Goal: Task Accomplishment & Management: Use online tool/utility

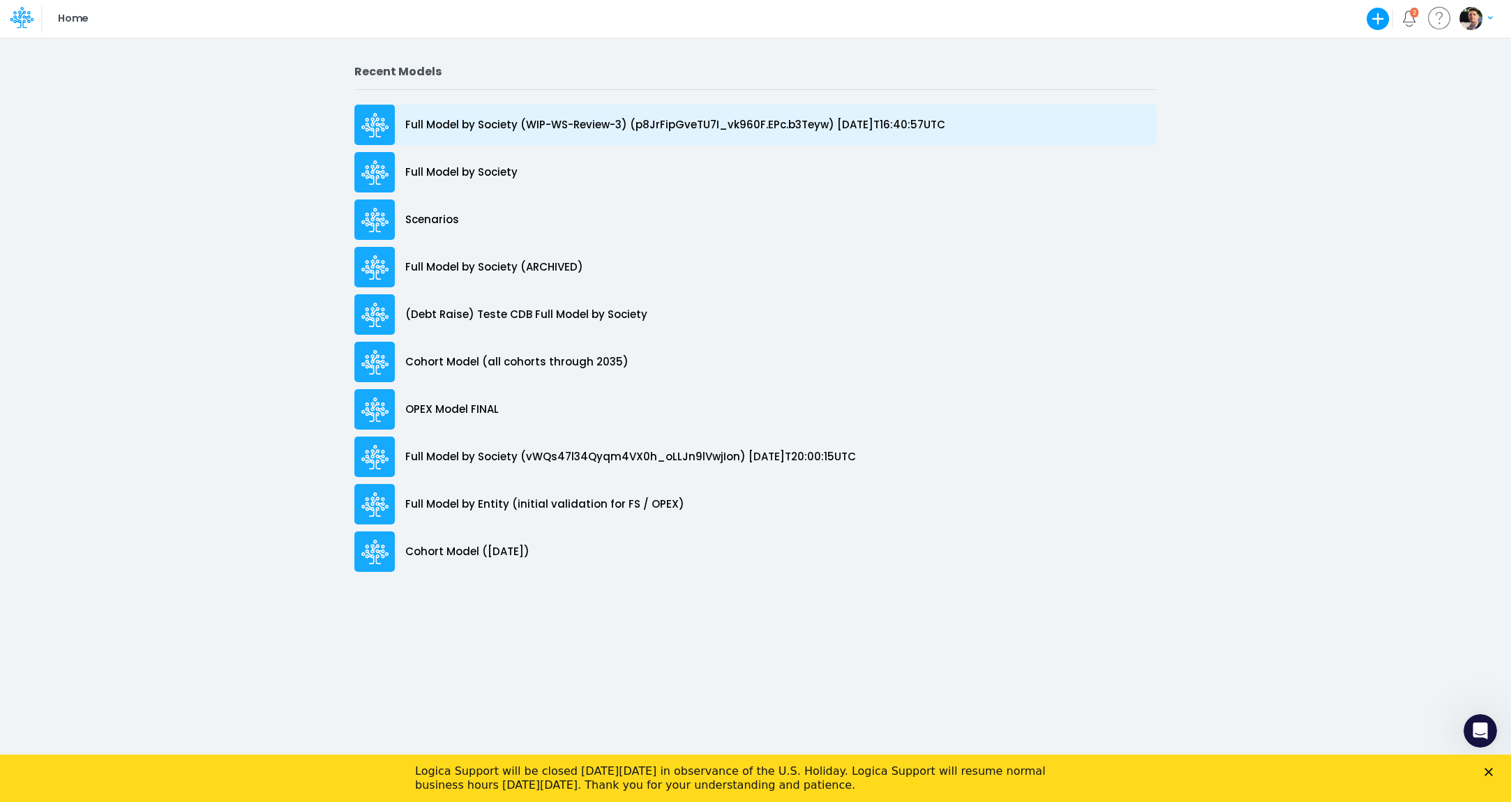
click at [497, 123] on p "Full Model by Society (WIP-WS-Review-3) (p8JrFipGveTU7I_vk960F.EPc.b3Teyw) [DAT…" at bounding box center [675, 125] width 540 height 16
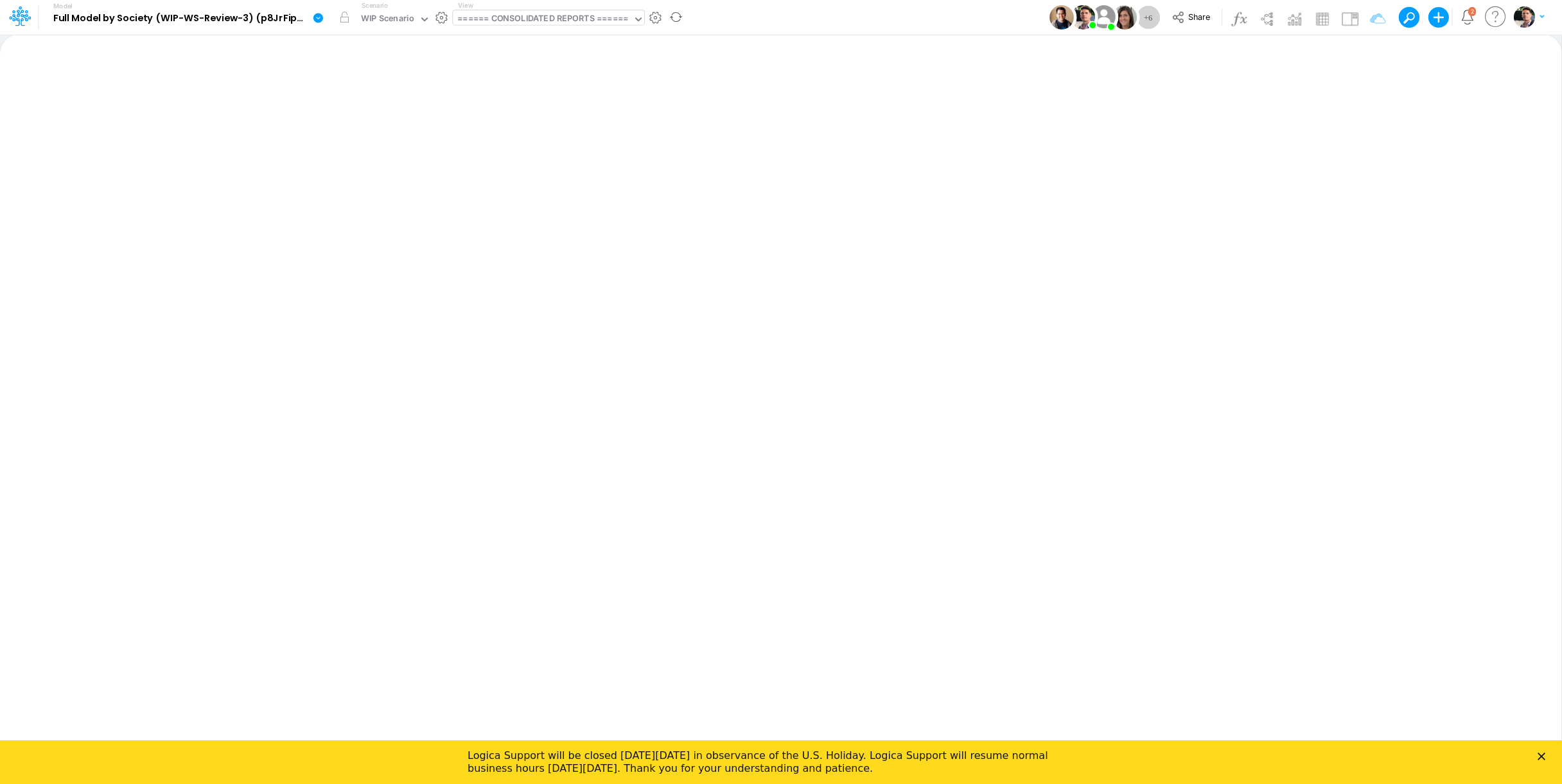
click at [587, 10] on div "====== CONSOLIDATED REPORTS ======" at bounding box center [542, 19] width 179 height 19
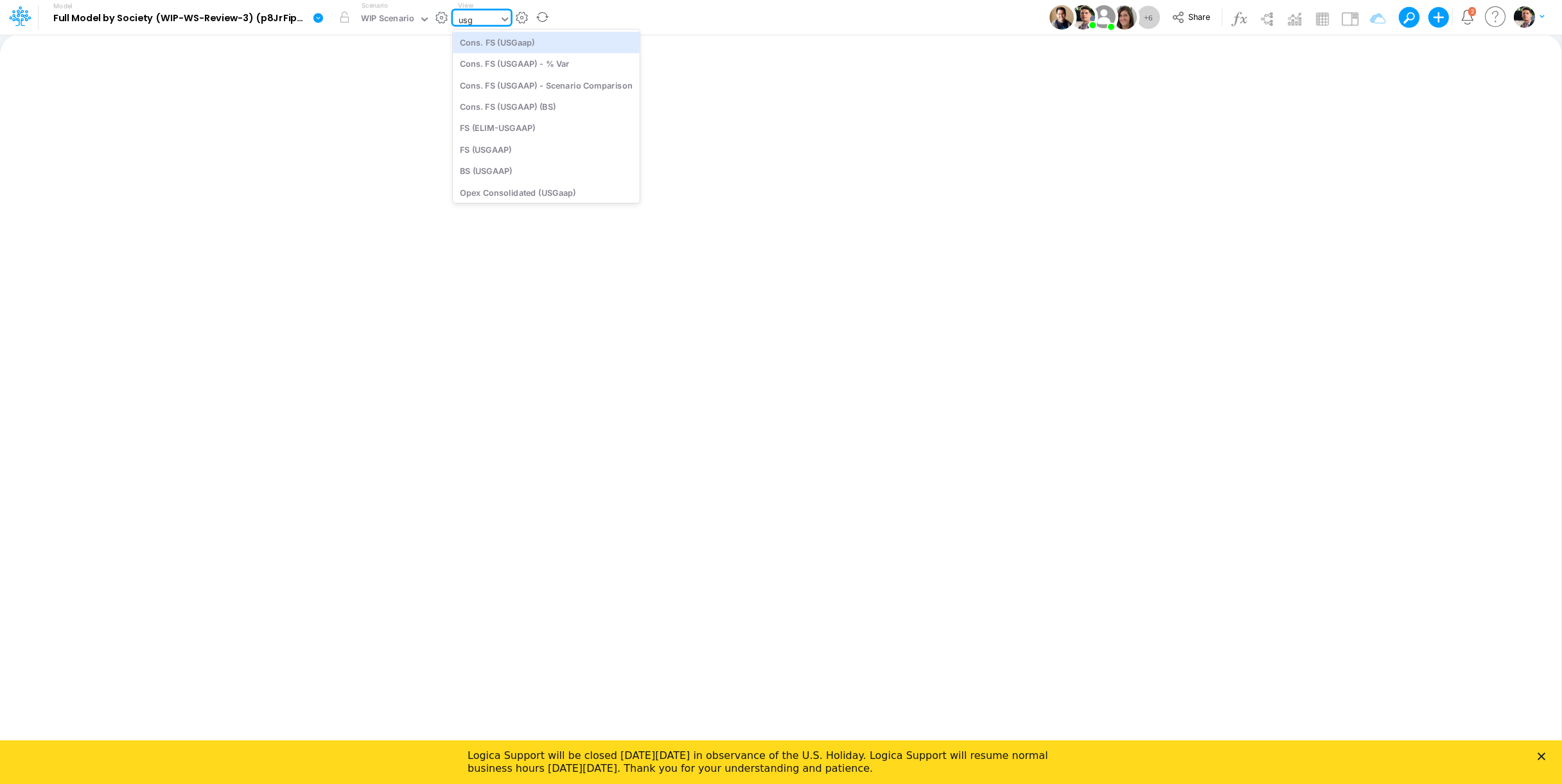
type input "usga"
click at [537, 48] on div "Cons. FS (USGaap)" at bounding box center [546, 41] width 187 height 21
type input "Consolidated FS - USGAAP"
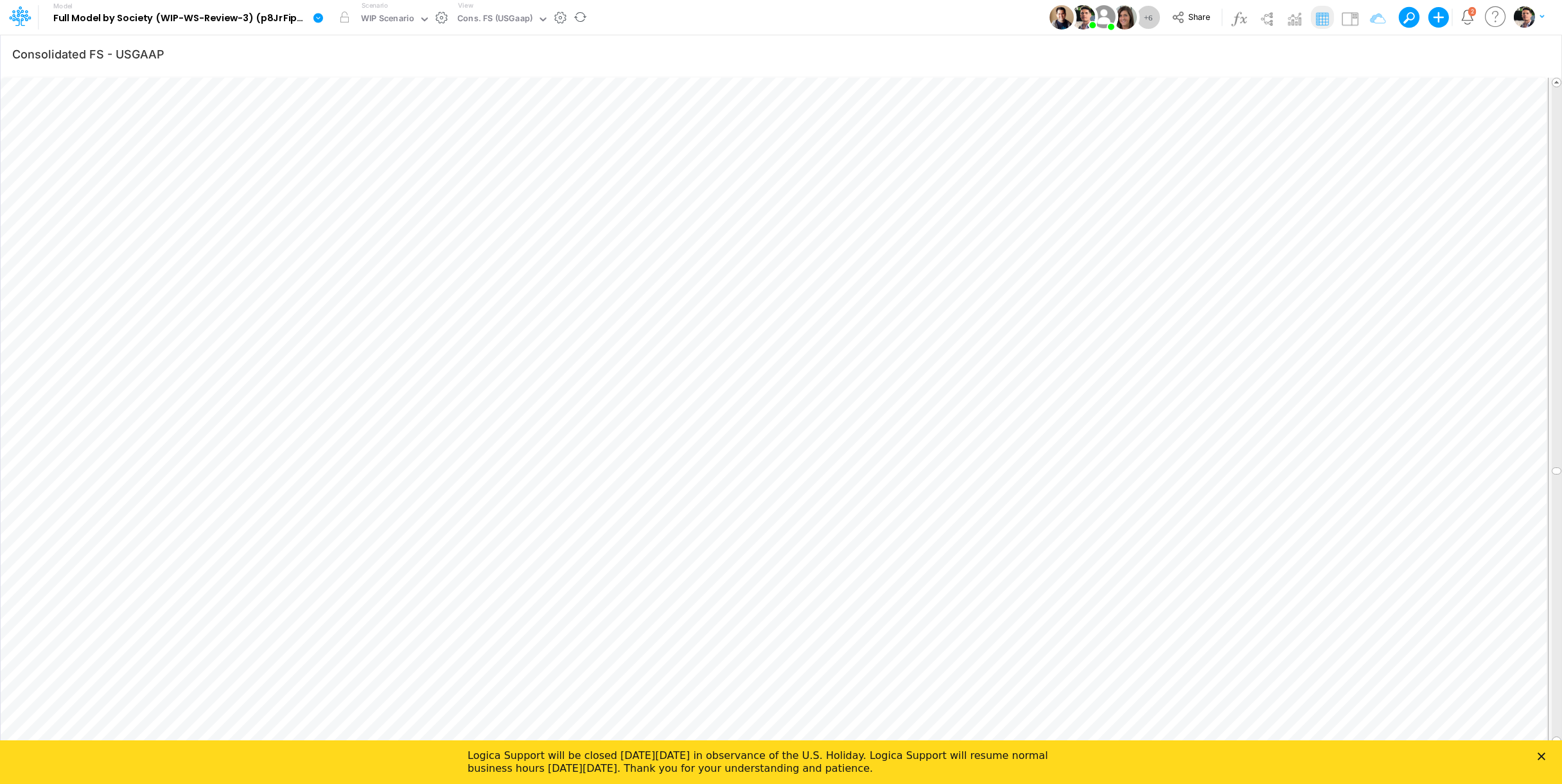
scroll to position [6, 43]
click at [1391, 738] on polygon "Close" at bounding box center [1542, 756] width 7 height 7
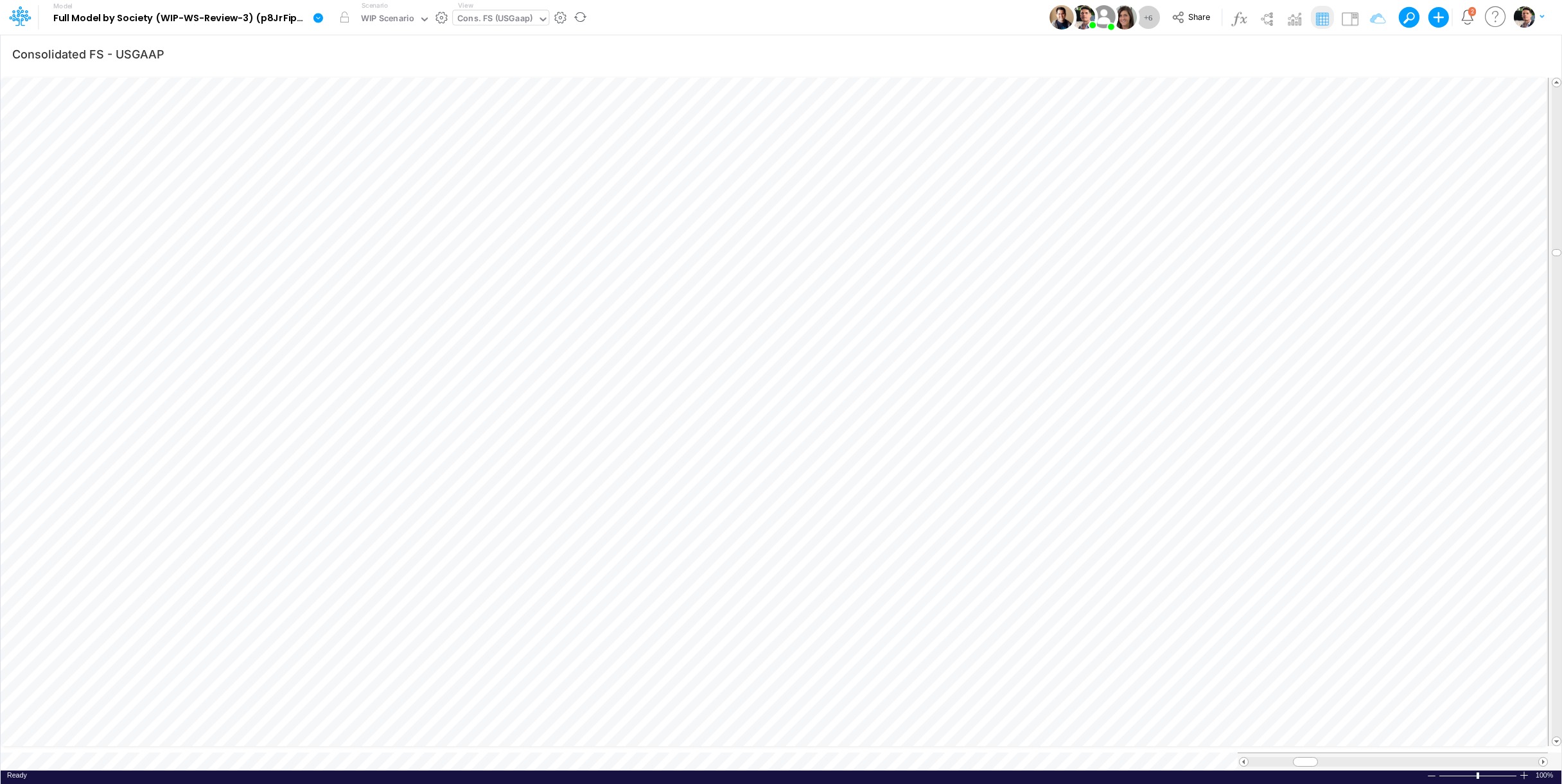
click at [501, 19] on div "Cons. FS (USGaap)" at bounding box center [495, 19] width 75 height 15
type input "belo"
click at [507, 46] on div "Below EBITDA (01BR)" at bounding box center [539, 41] width 173 height 21
type input "Consolidated FS - USGAAP"
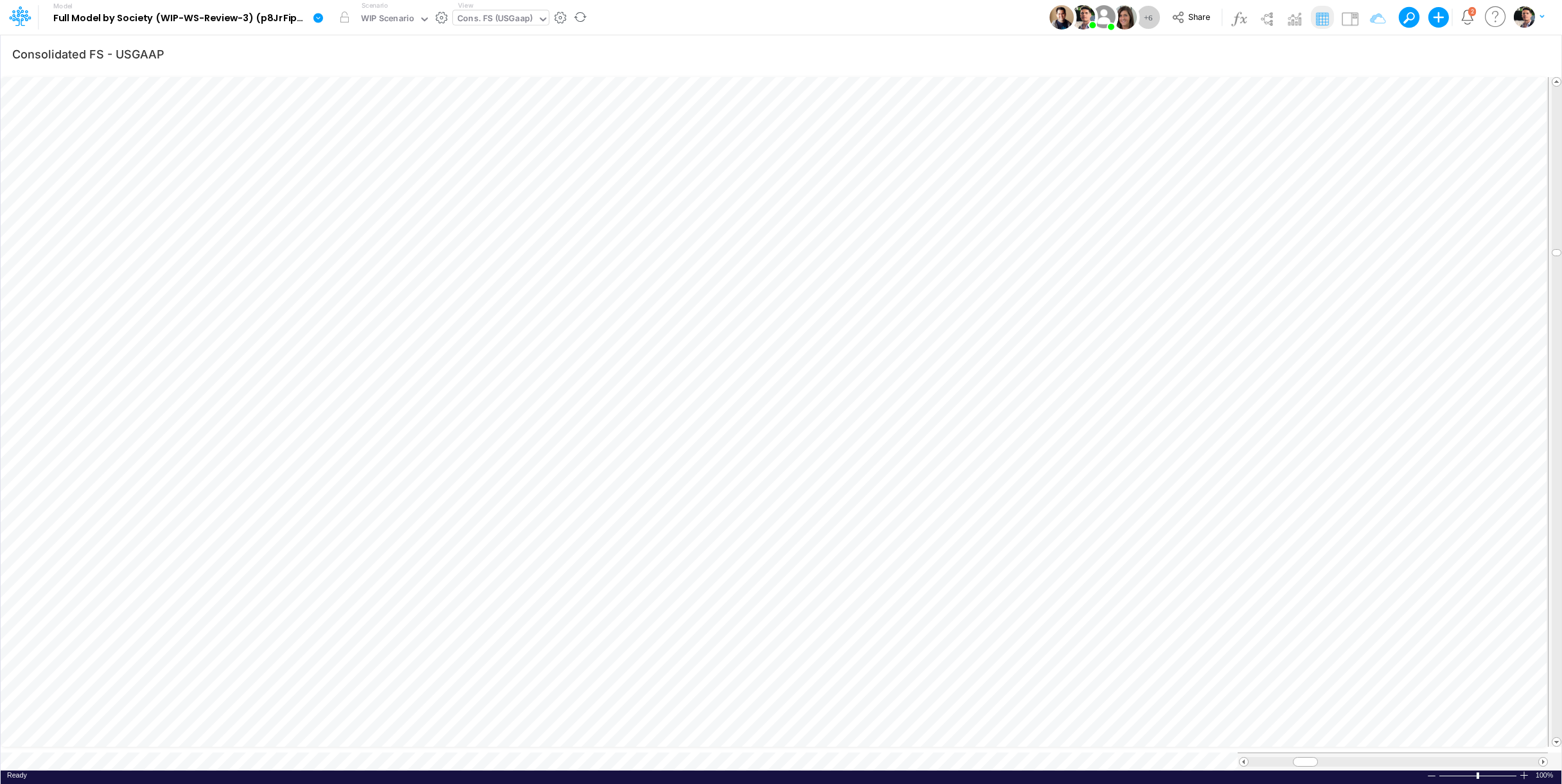
click at [1391, 738] on div at bounding box center [1523, 775] width 10 height 9
click at [1391, 738] on span at bounding box center [1543, 761] width 8 height 8
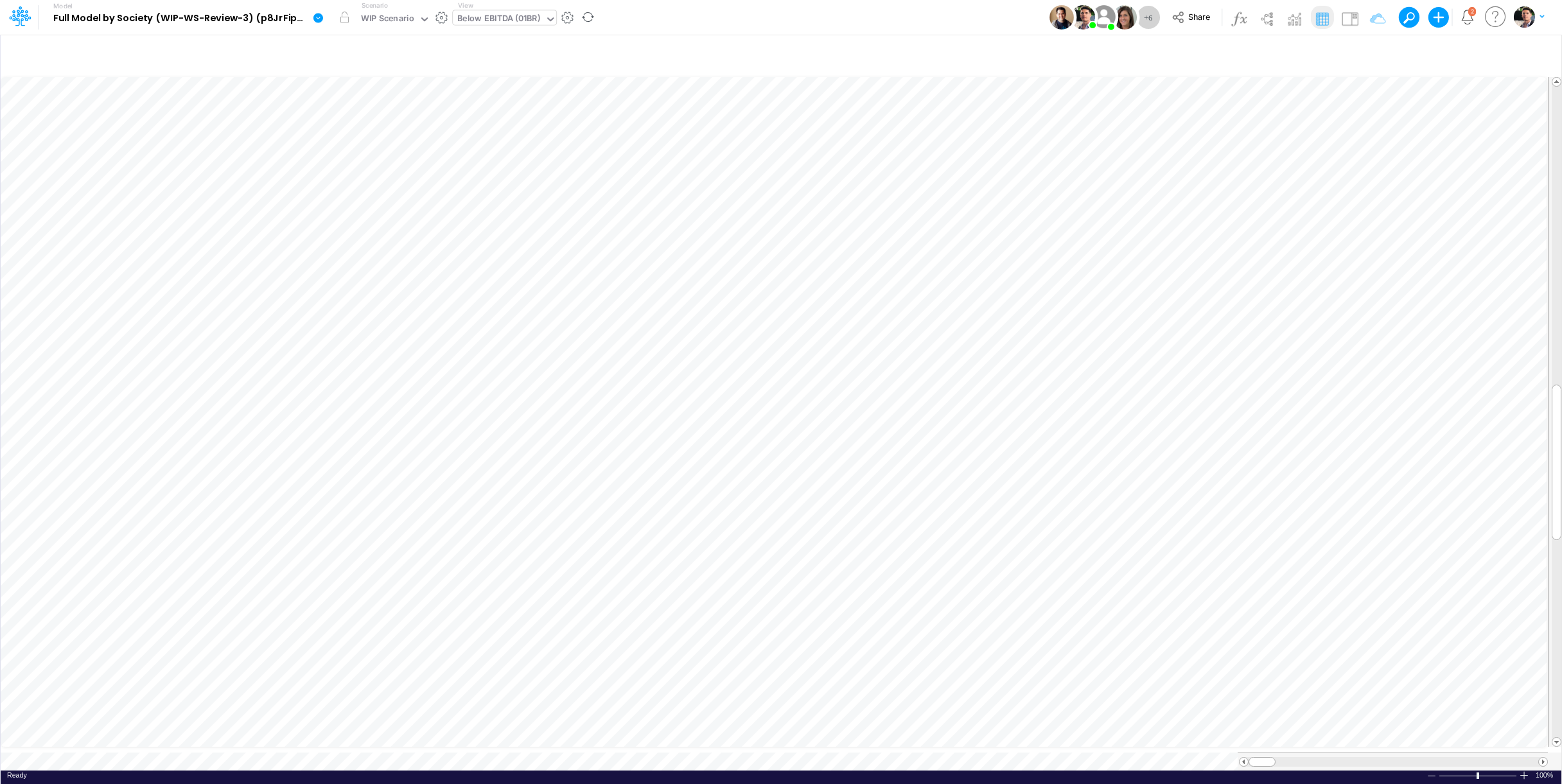
scroll to position [1, 1]
type input "Consolidated FS - USGAAP"
click at [509, 4] on div "View Cons. FS (USGaap)" at bounding box center [501, 17] width 96 height 33
click at [507, 14] on div "Cons. FS (USGaap)" at bounding box center [495, 19] width 75 height 15
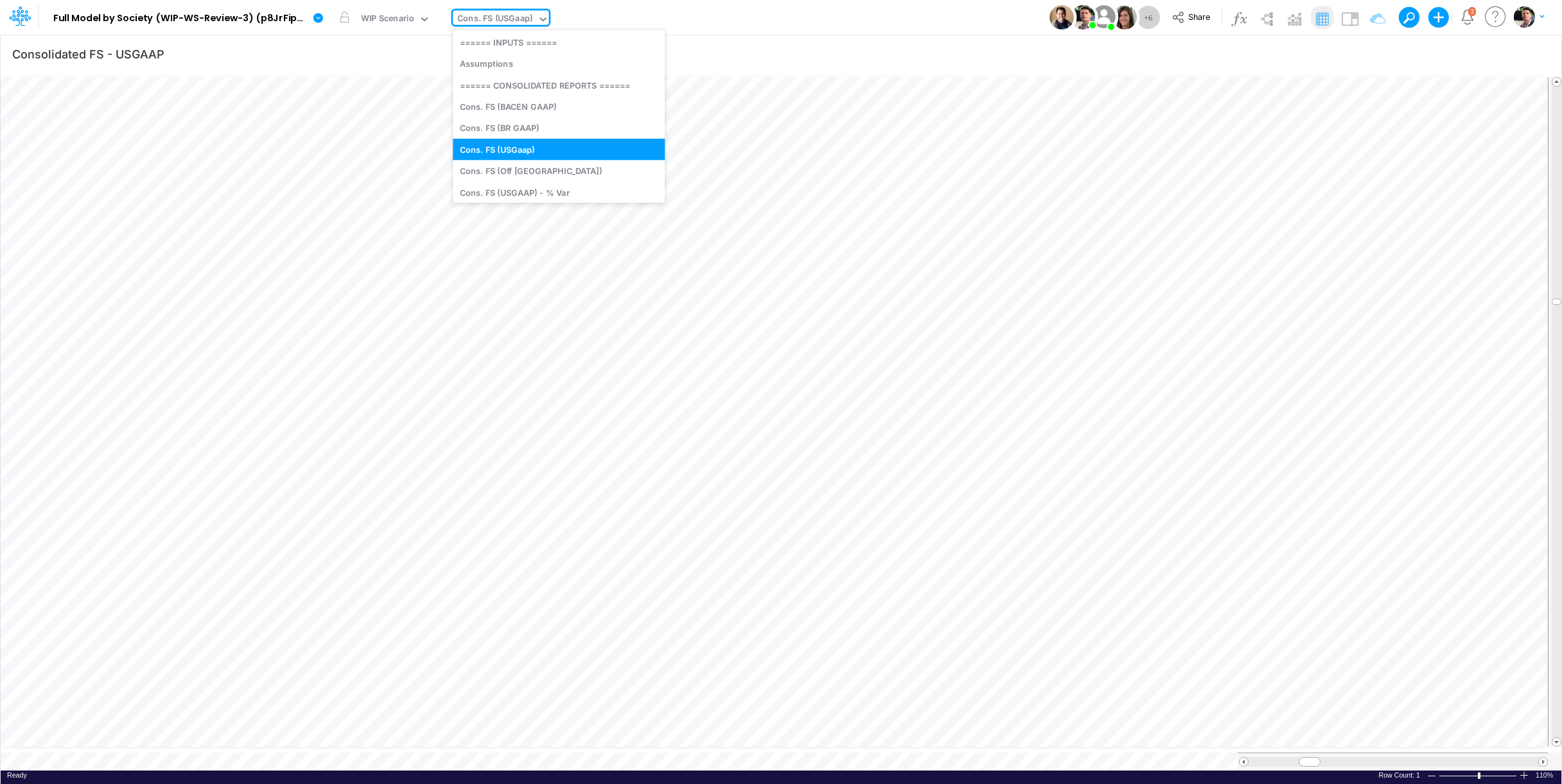
click at [507, 14] on div "Cons. FS (USGaap)" at bounding box center [495, 19] width 75 height 15
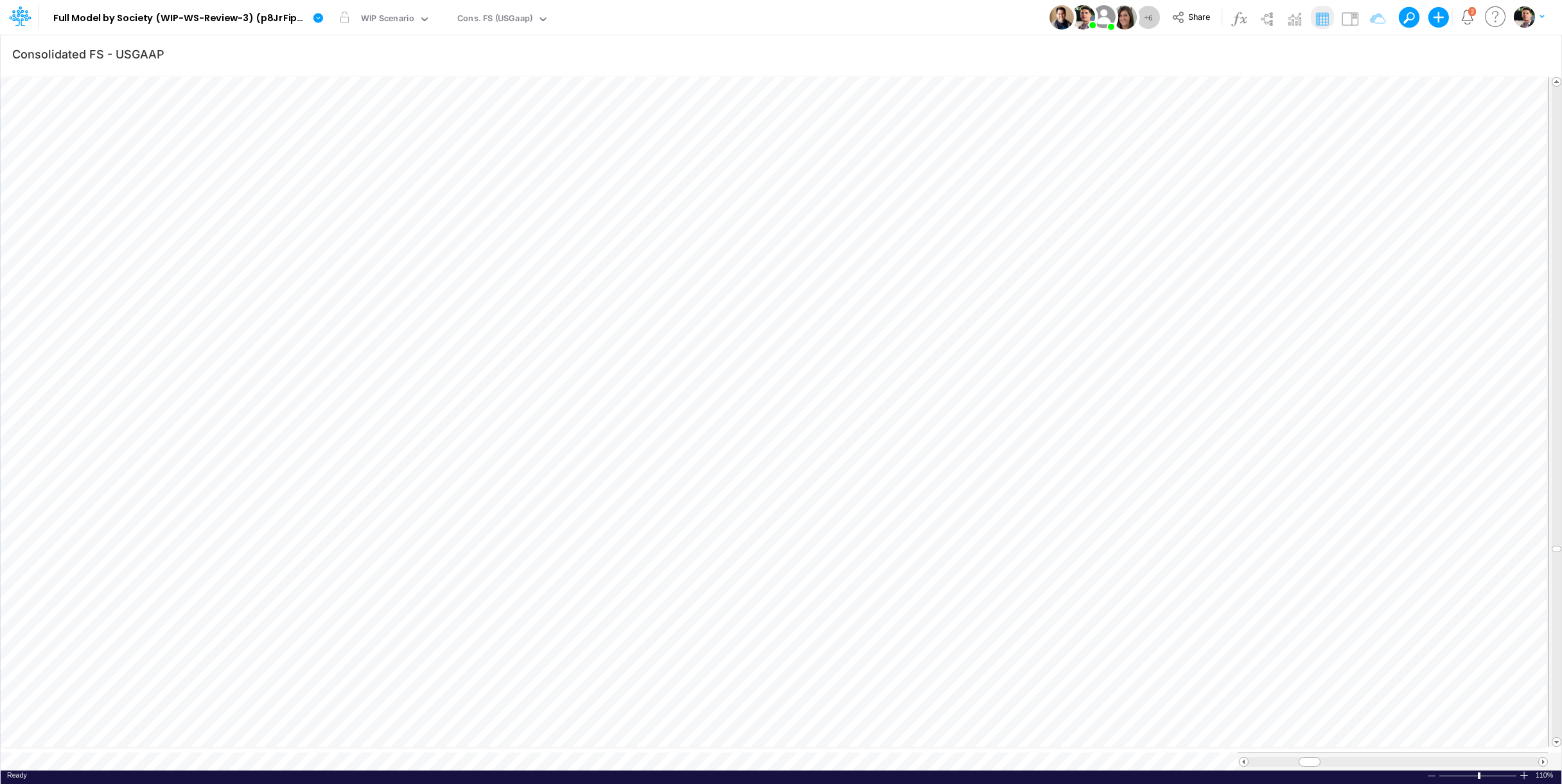
scroll to position [6, 40]
click at [804, 577] on icon "button" at bounding box center [812, 579] width 19 height 14
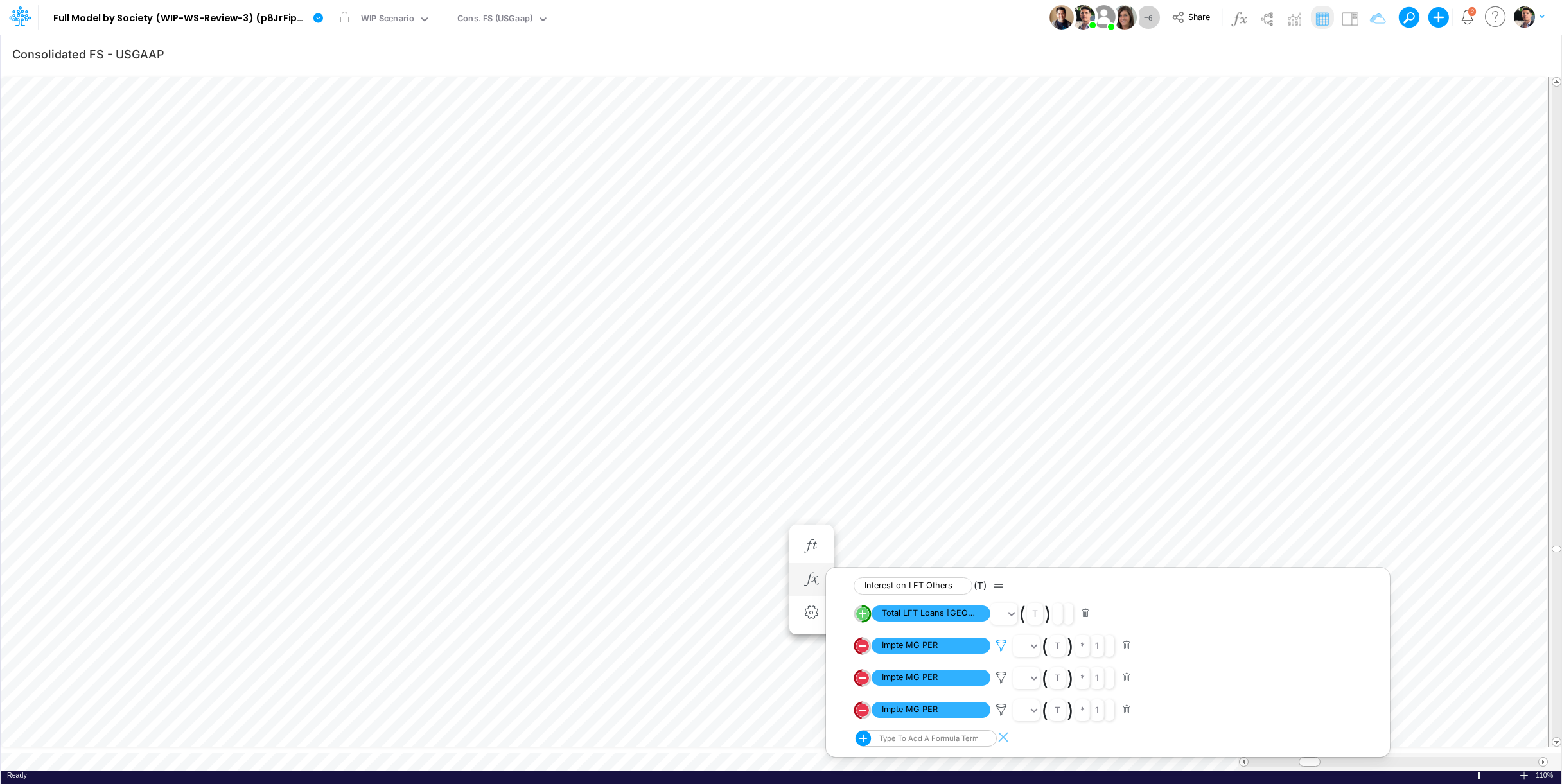
click at [1006, 646] on icon at bounding box center [1001, 645] width 19 height 14
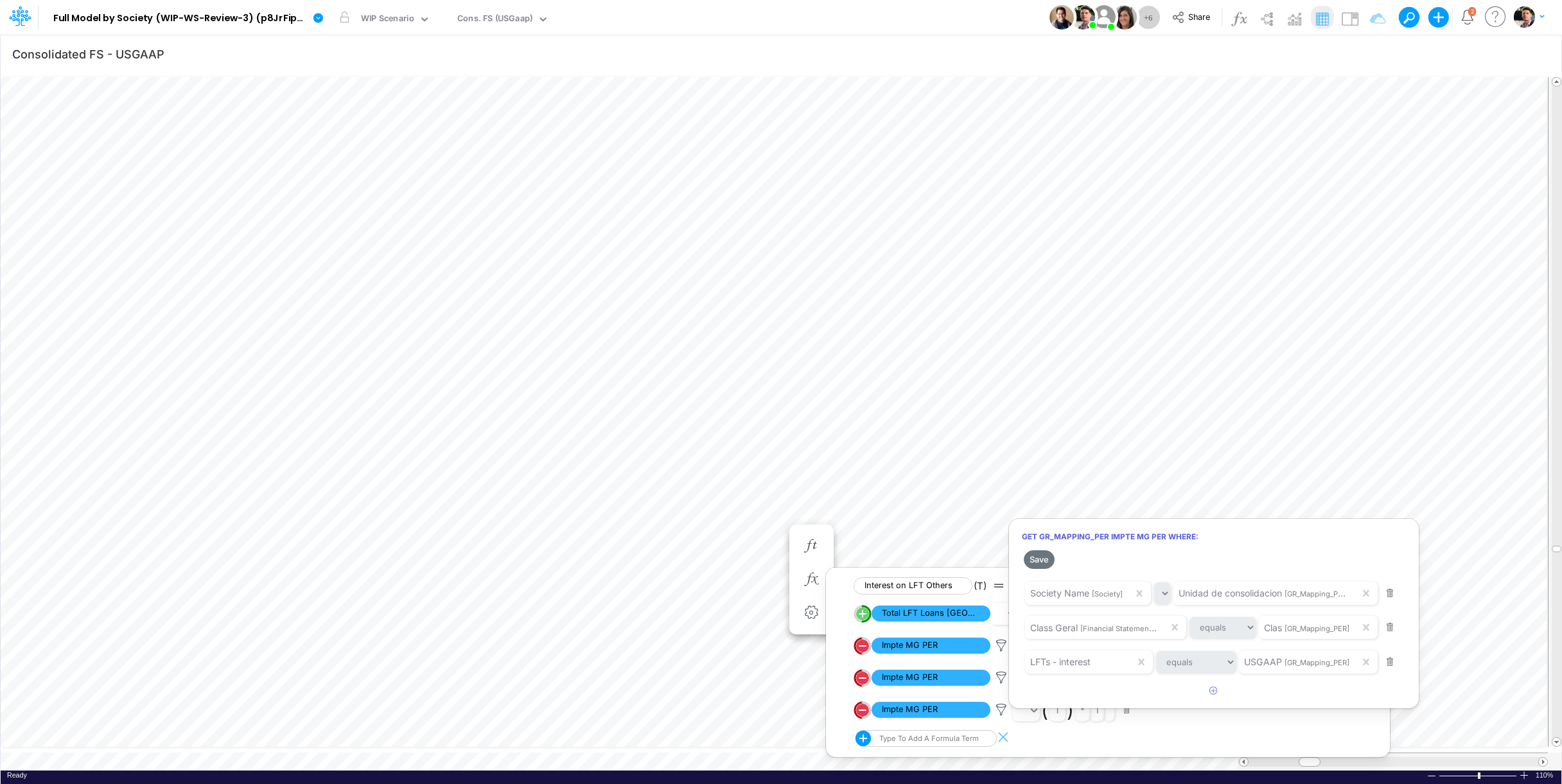
click at [1000, 681] on div at bounding box center [781, 395] width 1562 height 778
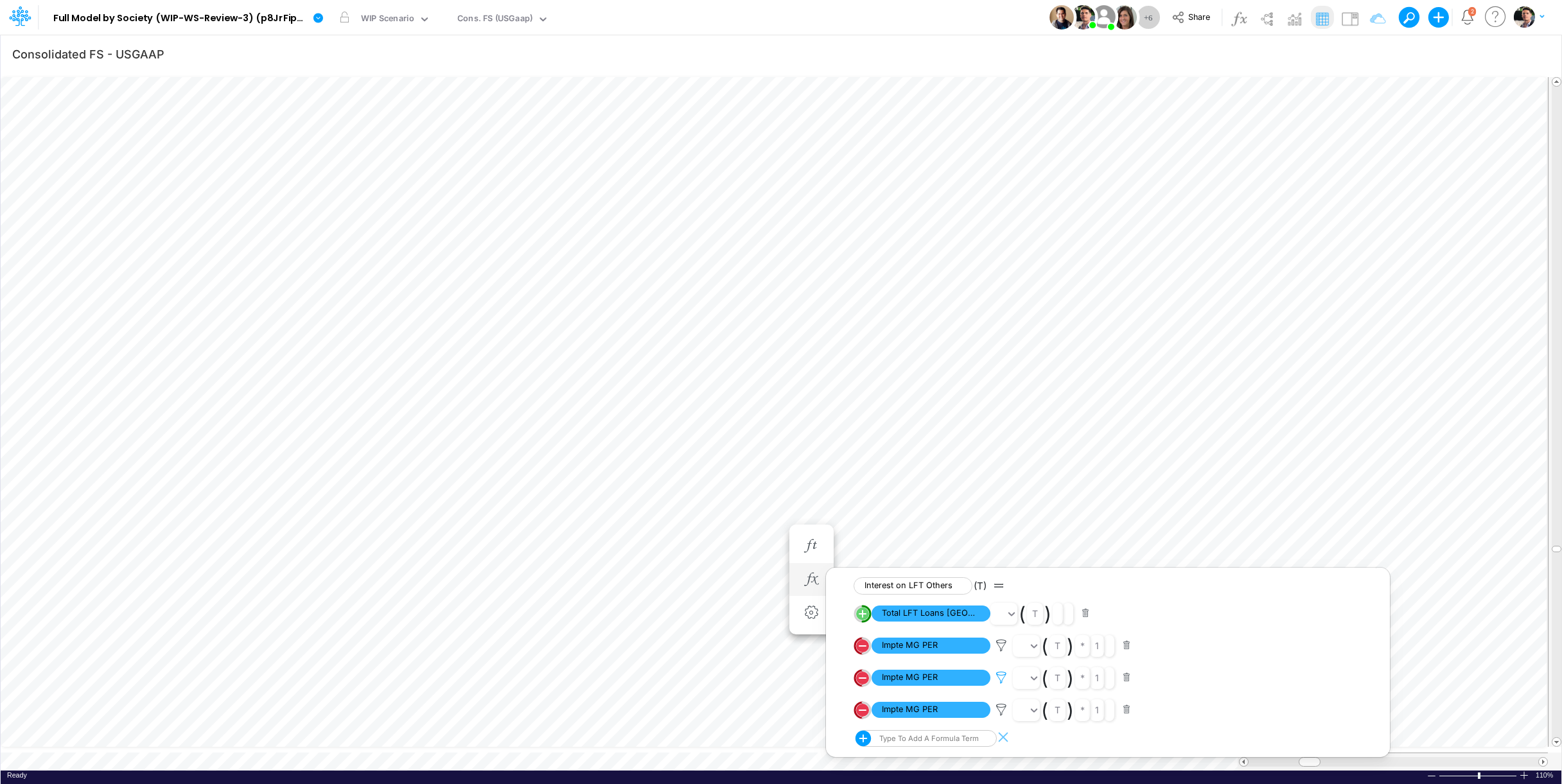
click at [1001, 680] on icon at bounding box center [1001, 677] width 19 height 14
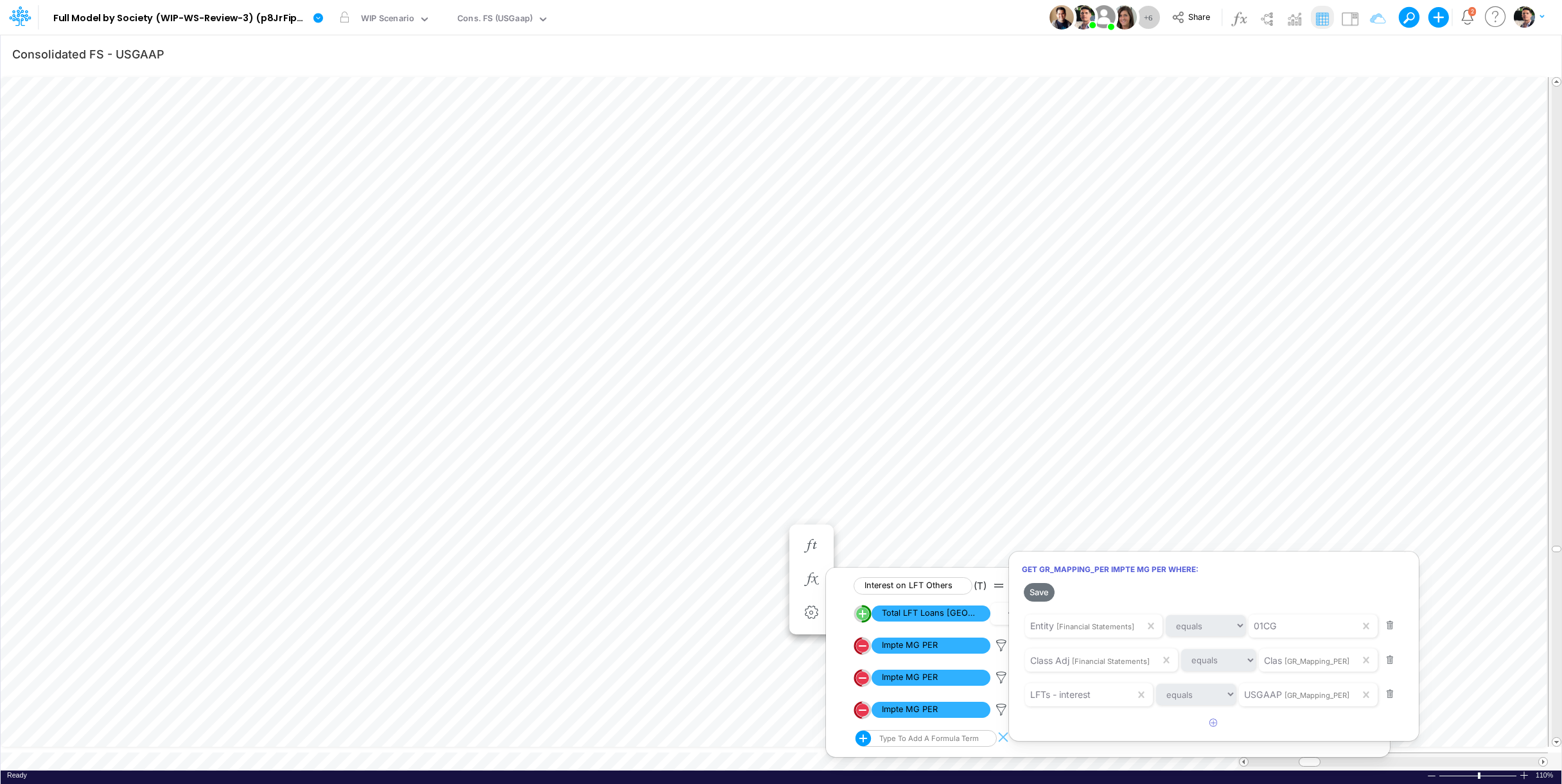
click at [1001, 713] on div at bounding box center [781, 395] width 1562 height 778
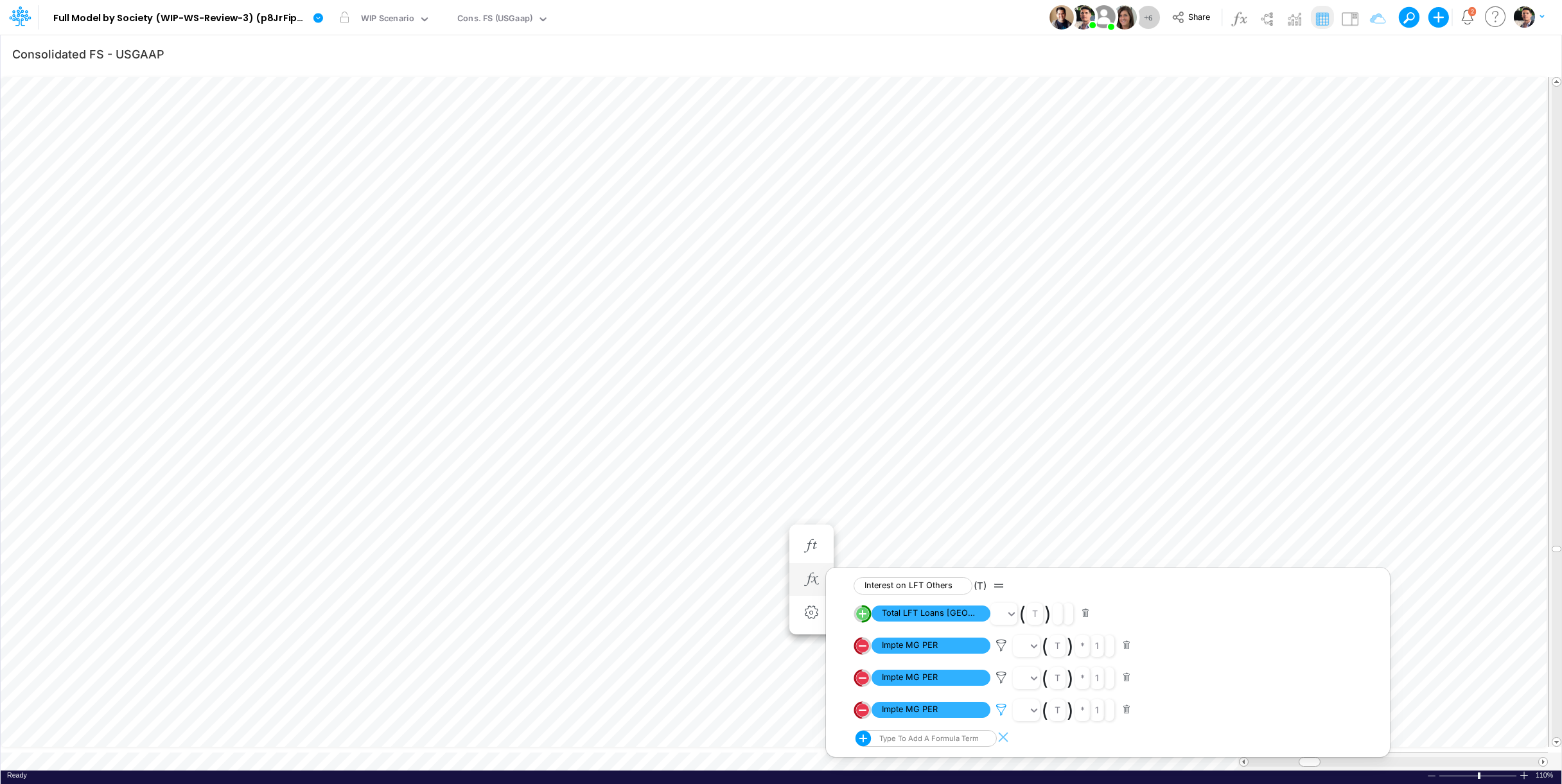
click at [1002, 714] on icon at bounding box center [1001, 709] width 19 height 14
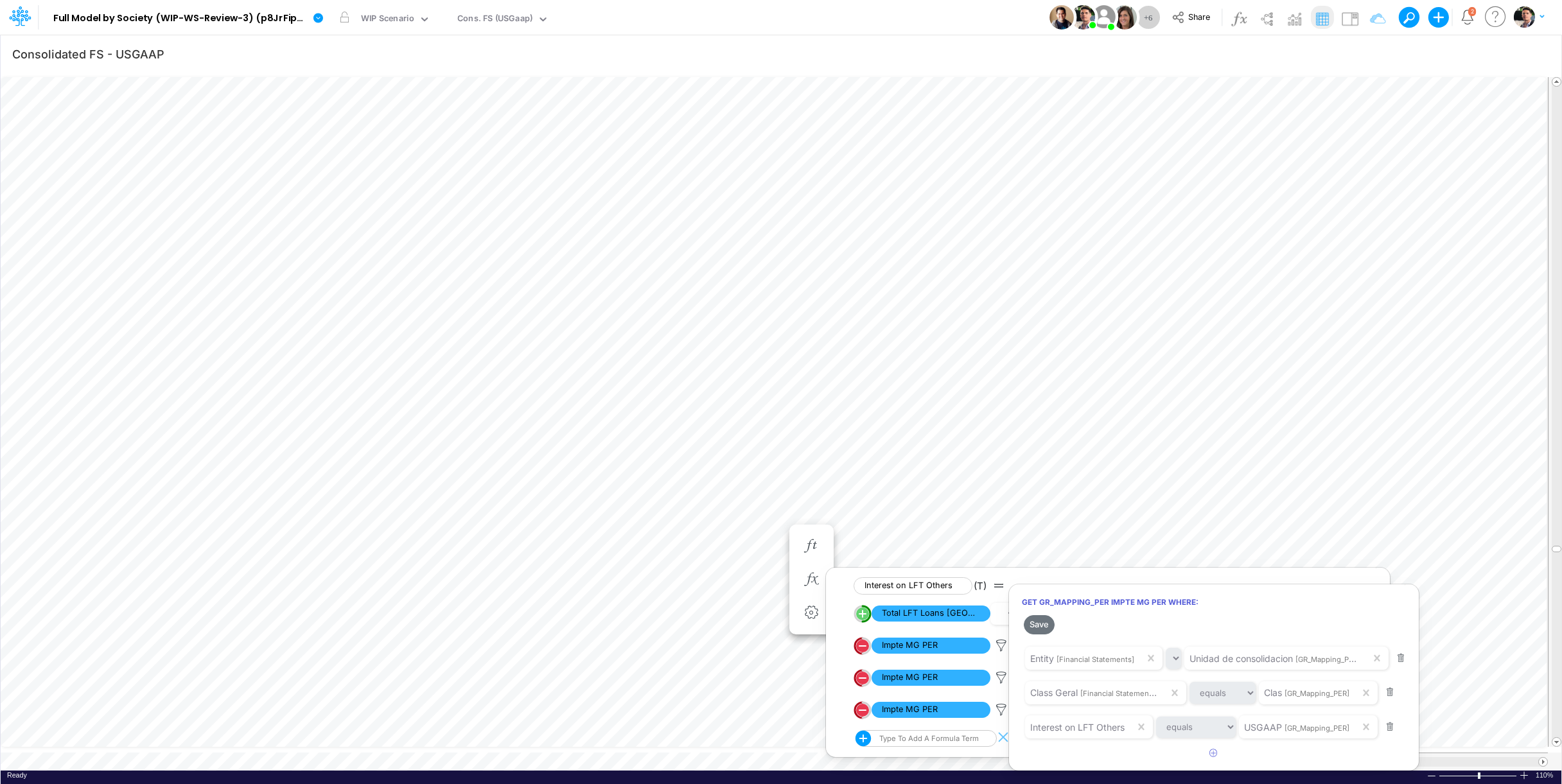
click at [8, 716] on div at bounding box center [781, 395] width 1562 height 778
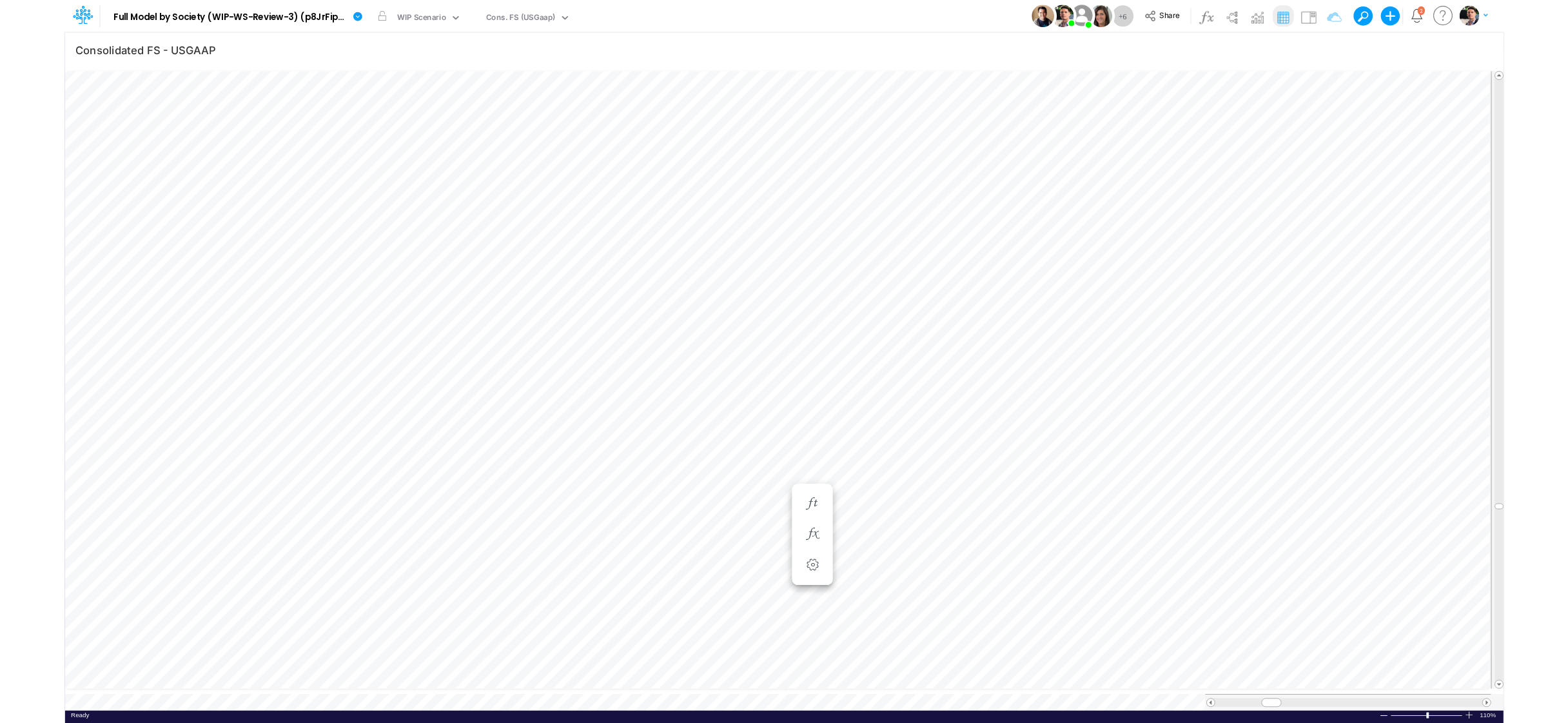
scroll to position [6, 40]
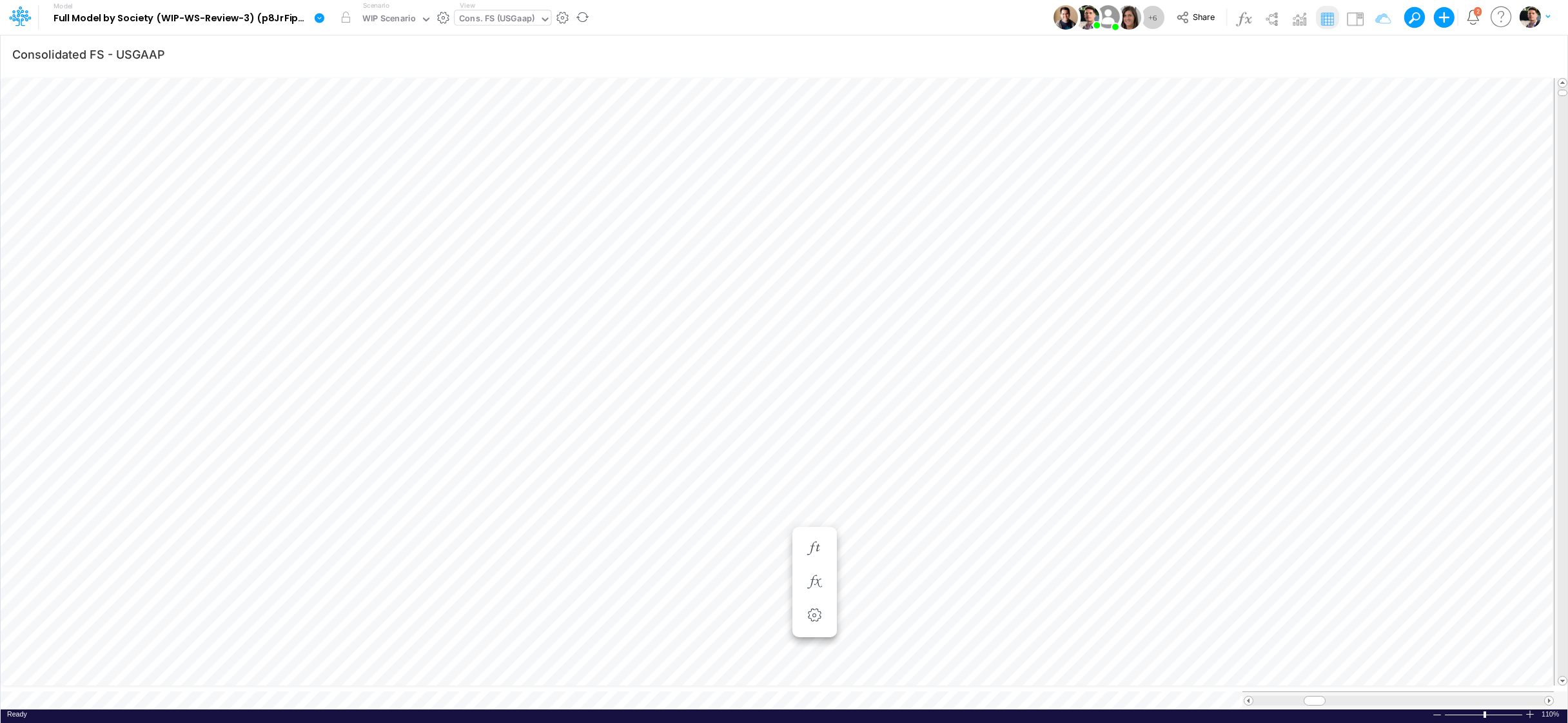
click at [498, 20] on div "Cons. FS (USGaap)" at bounding box center [497, 19] width 76 height 15
type input "01BR"
click at [490, 150] on div "BS (01BR - IP)" at bounding box center [541, 150] width 174 height 21
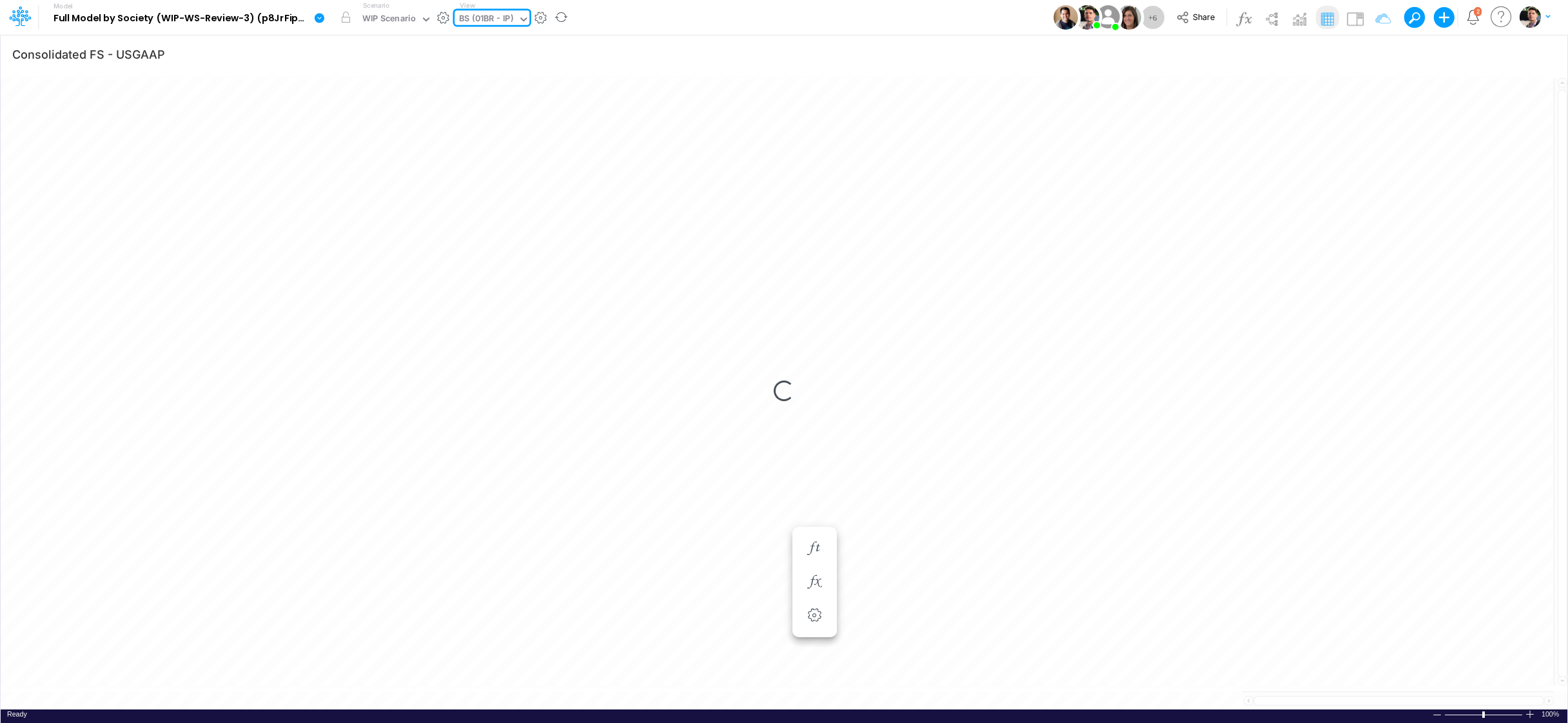
type input "BS (01BR - IP)"
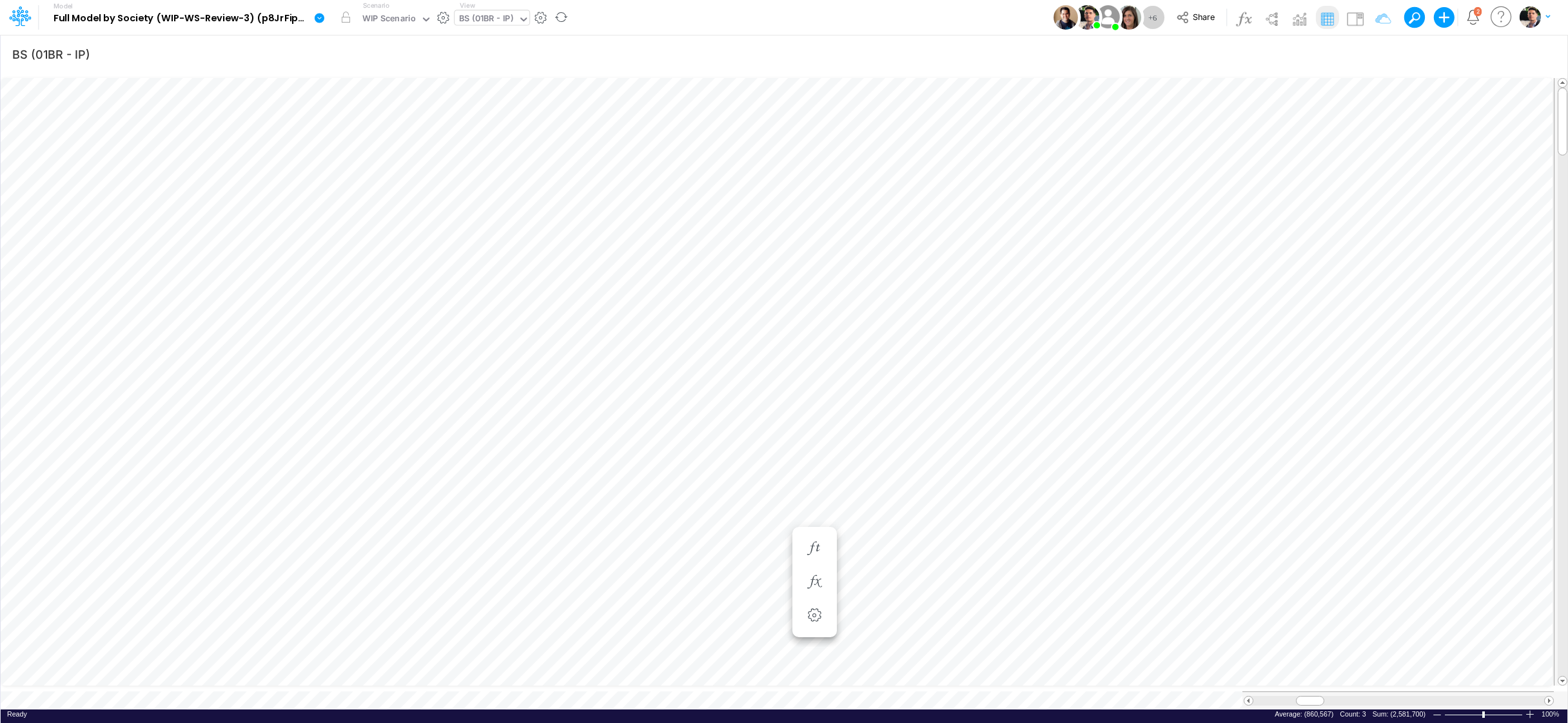
scroll to position [6, 41]
click at [389, 22] on div "WIP Scenario" at bounding box center [389, 19] width 54 height 15
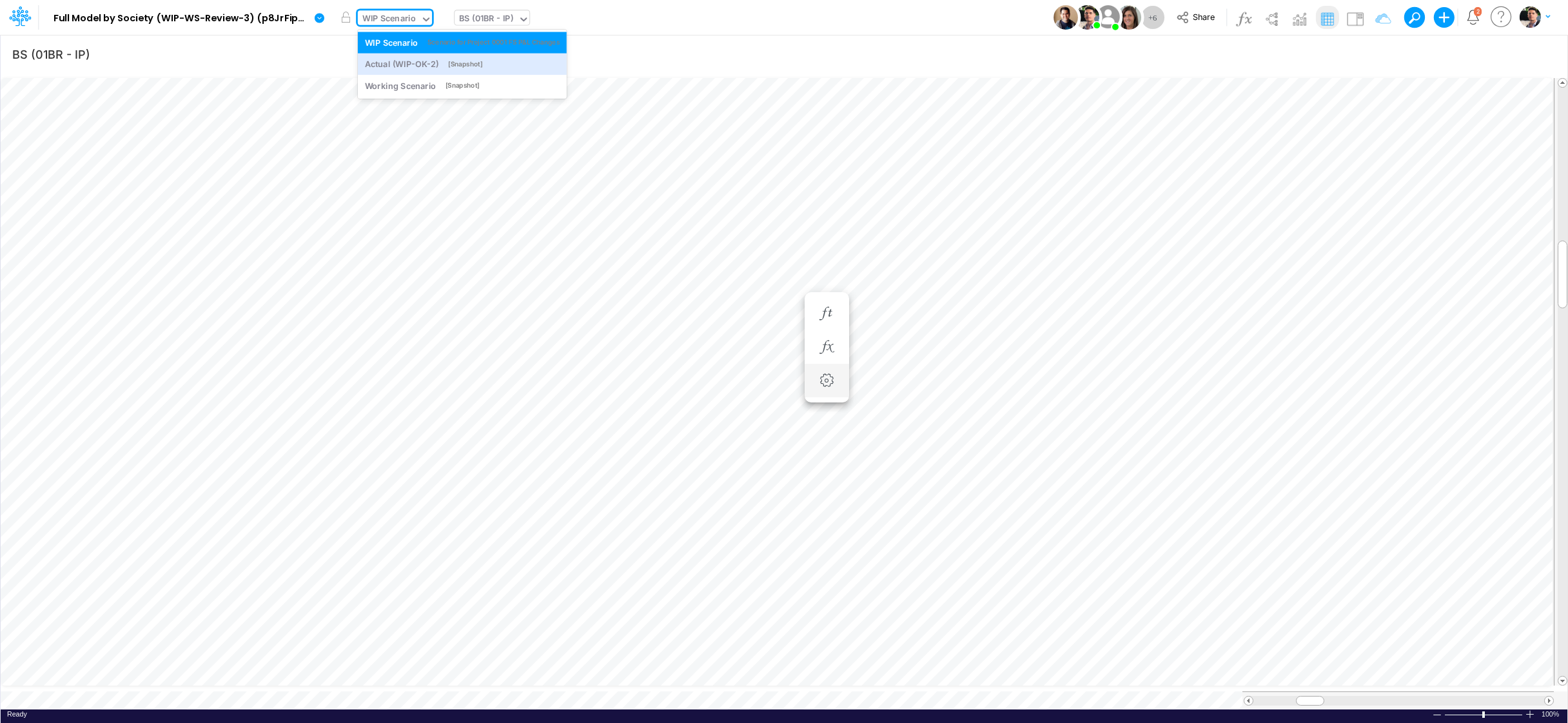
click at [385, 63] on div "Actual (WIP-OK-2)" at bounding box center [402, 64] width 74 height 12
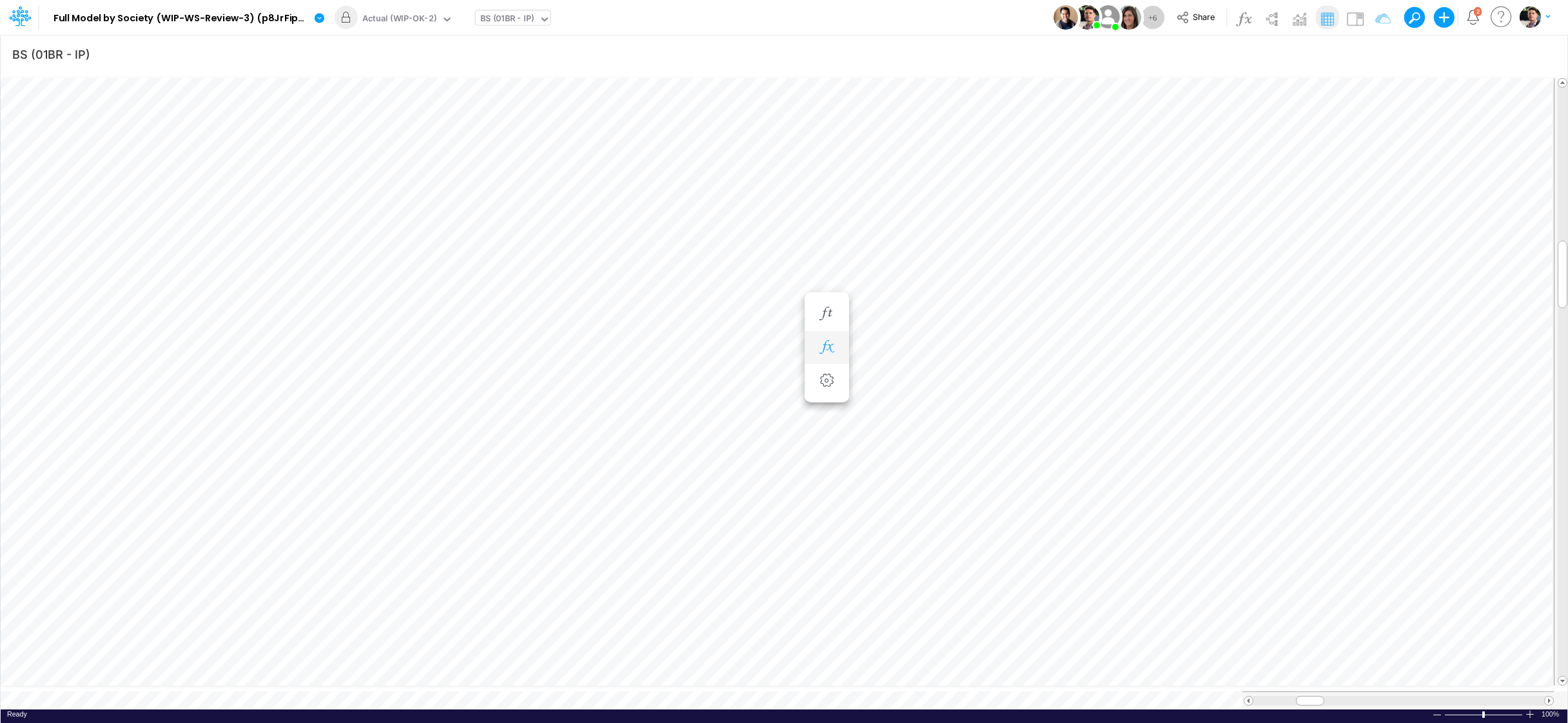
click at [827, 350] on icon "button" at bounding box center [826, 347] width 19 height 14
click at [1019, 417] on icon at bounding box center [1017, 413] width 19 height 14
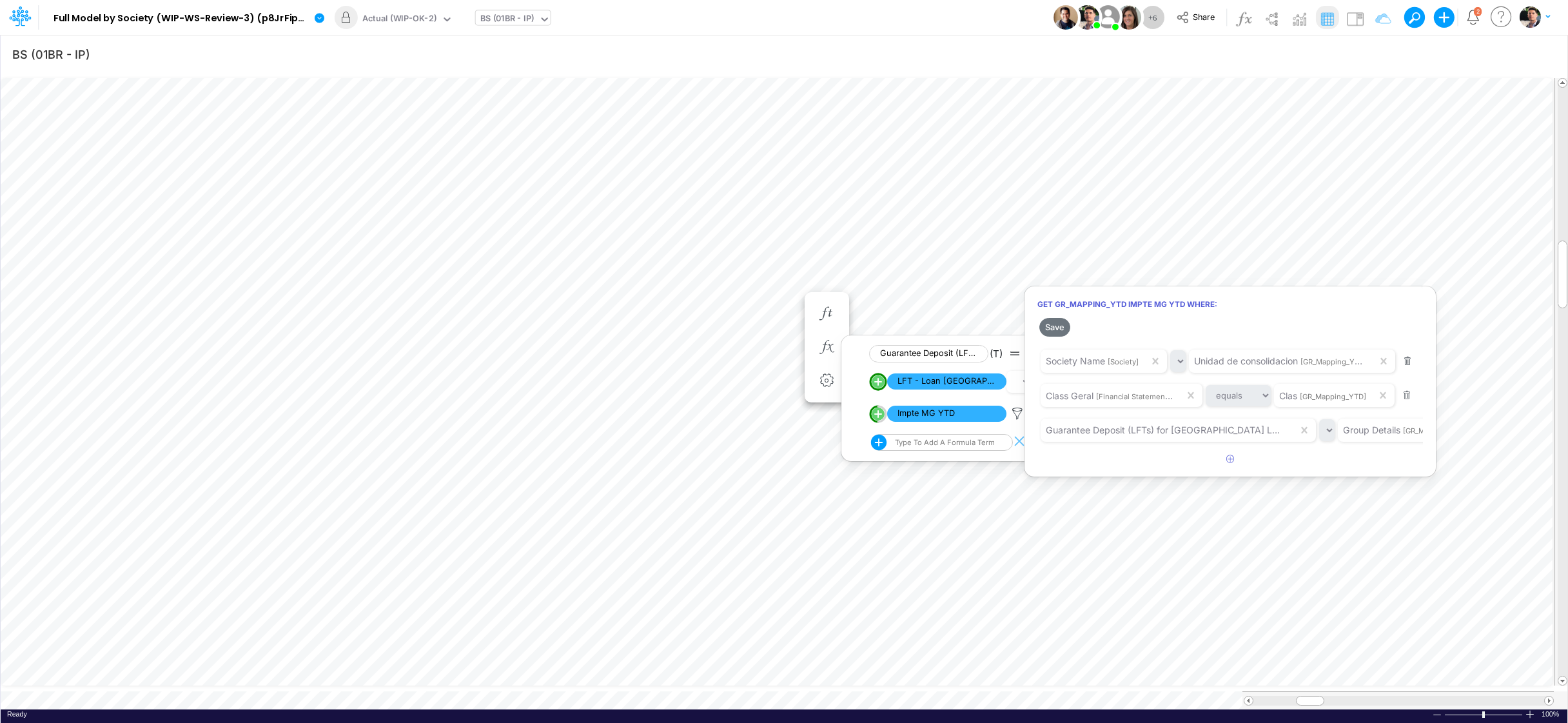
click at [779, 300] on div at bounding box center [784, 364] width 1568 height 717
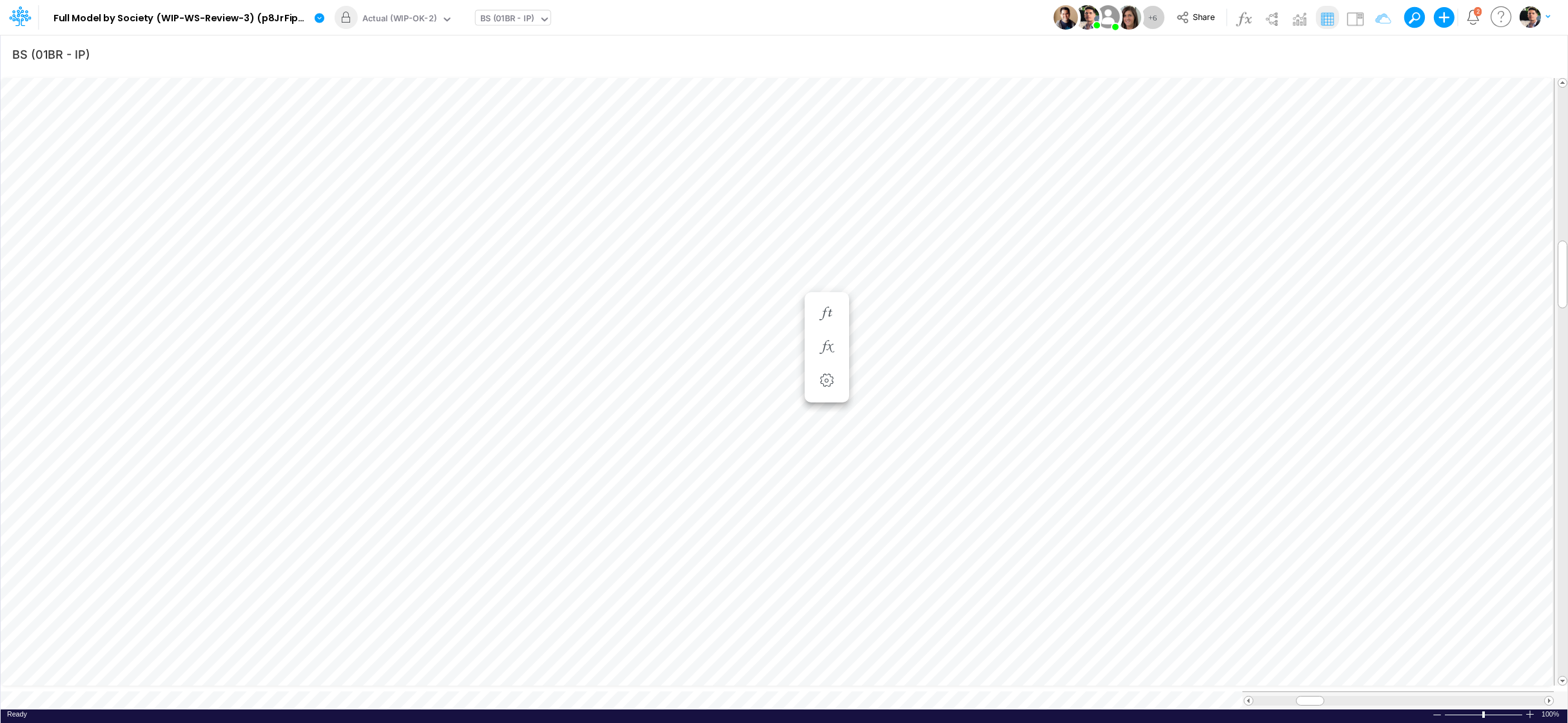
scroll to position [6, 37]
click at [822, 349] on div at bounding box center [827, 348] width 24 height 26
click at [822, 362] on icon "button" at bounding box center [826, 360] width 19 height 14
click at [827, 398] on icon "button" at bounding box center [826, 398] width 19 height 14
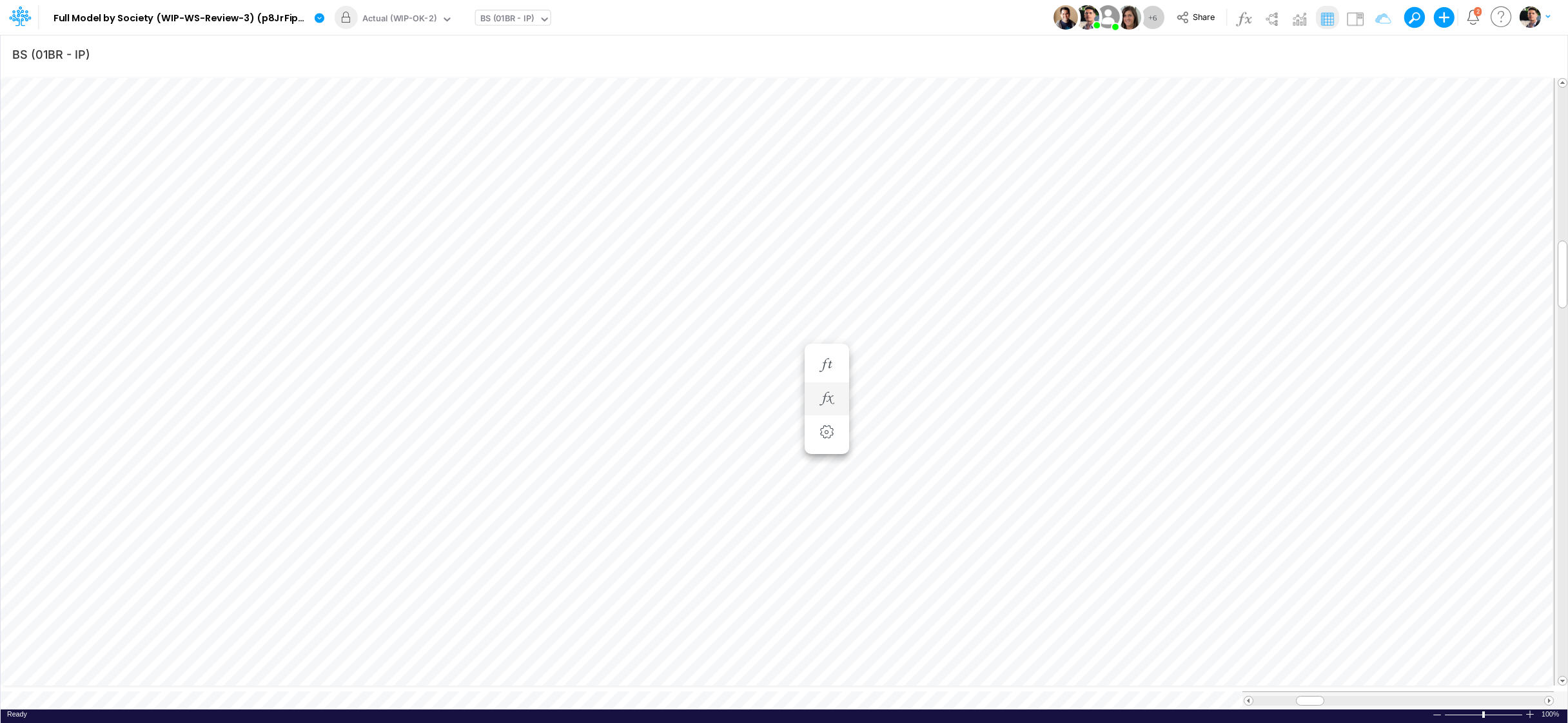
scroll to position [6, 37]
click at [831, 323] on icon "button" at bounding box center [826, 326] width 19 height 14
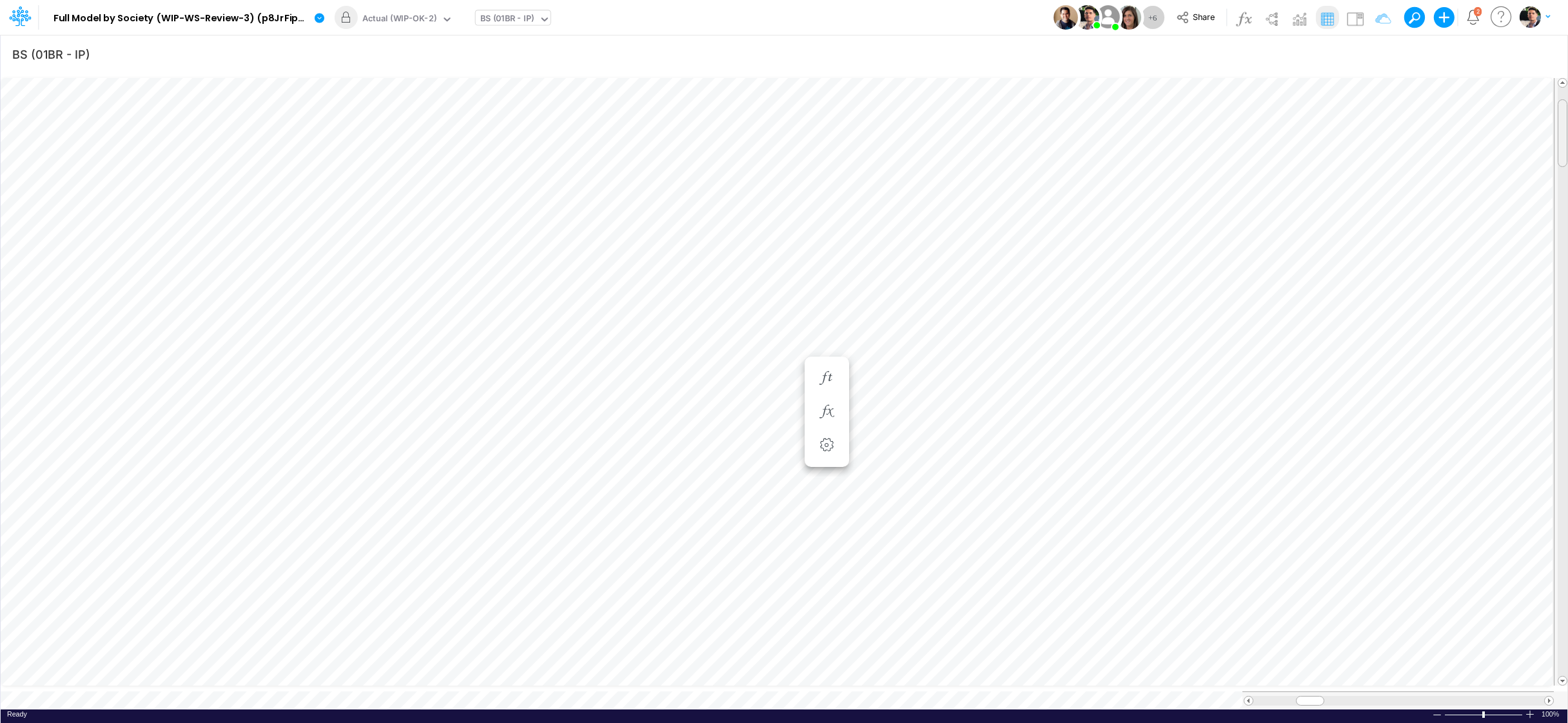
drag, startPoint x: 1562, startPoint y: 249, endPoint x: 1558, endPoint y: 110, distance: 139.1
click at [1396, 110] on div at bounding box center [1561, 381] width 14 height 607
click at [831, 267] on icon "button" at bounding box center [826, 270] width 19 height 14
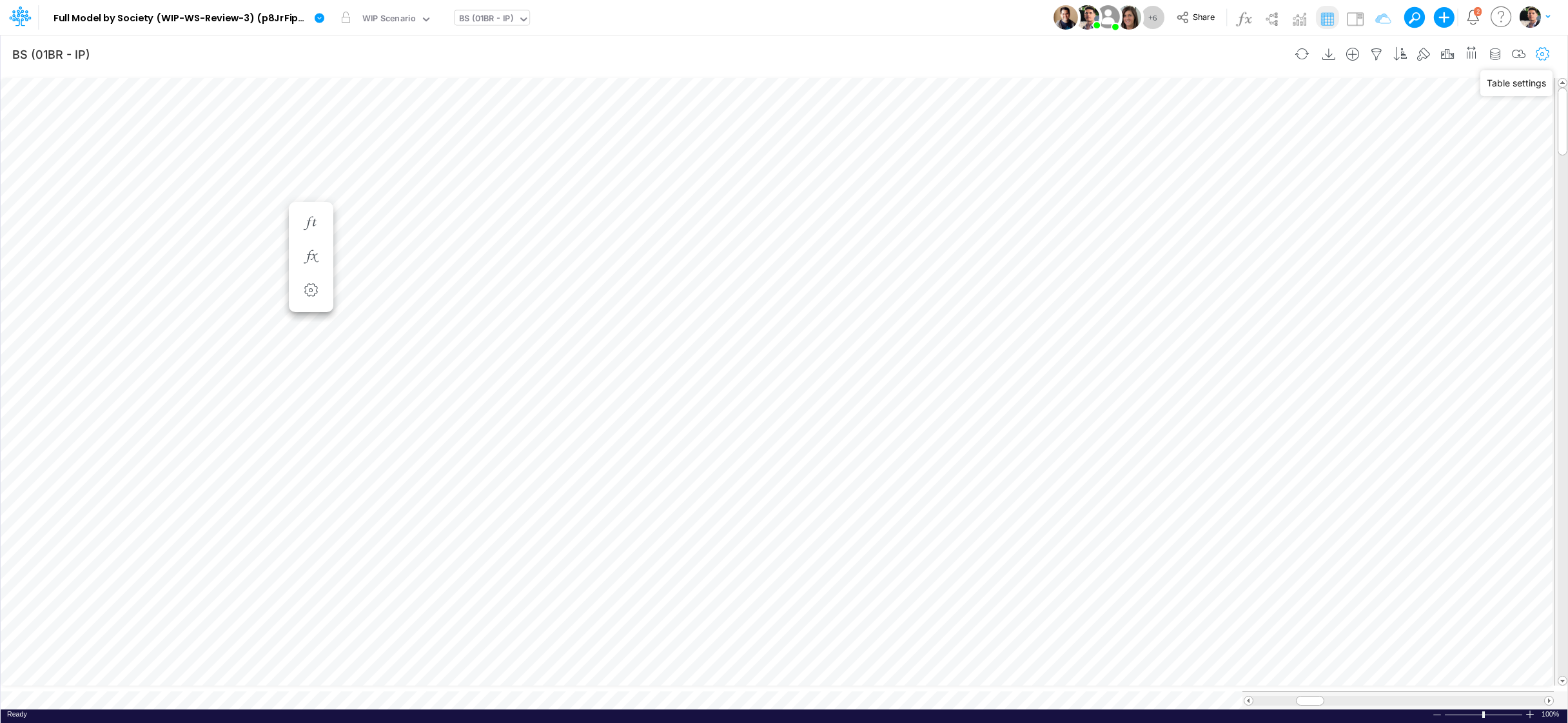
click at [1396, 49] on icon "button" at bounding box center [1542, 55] width 19 height 14
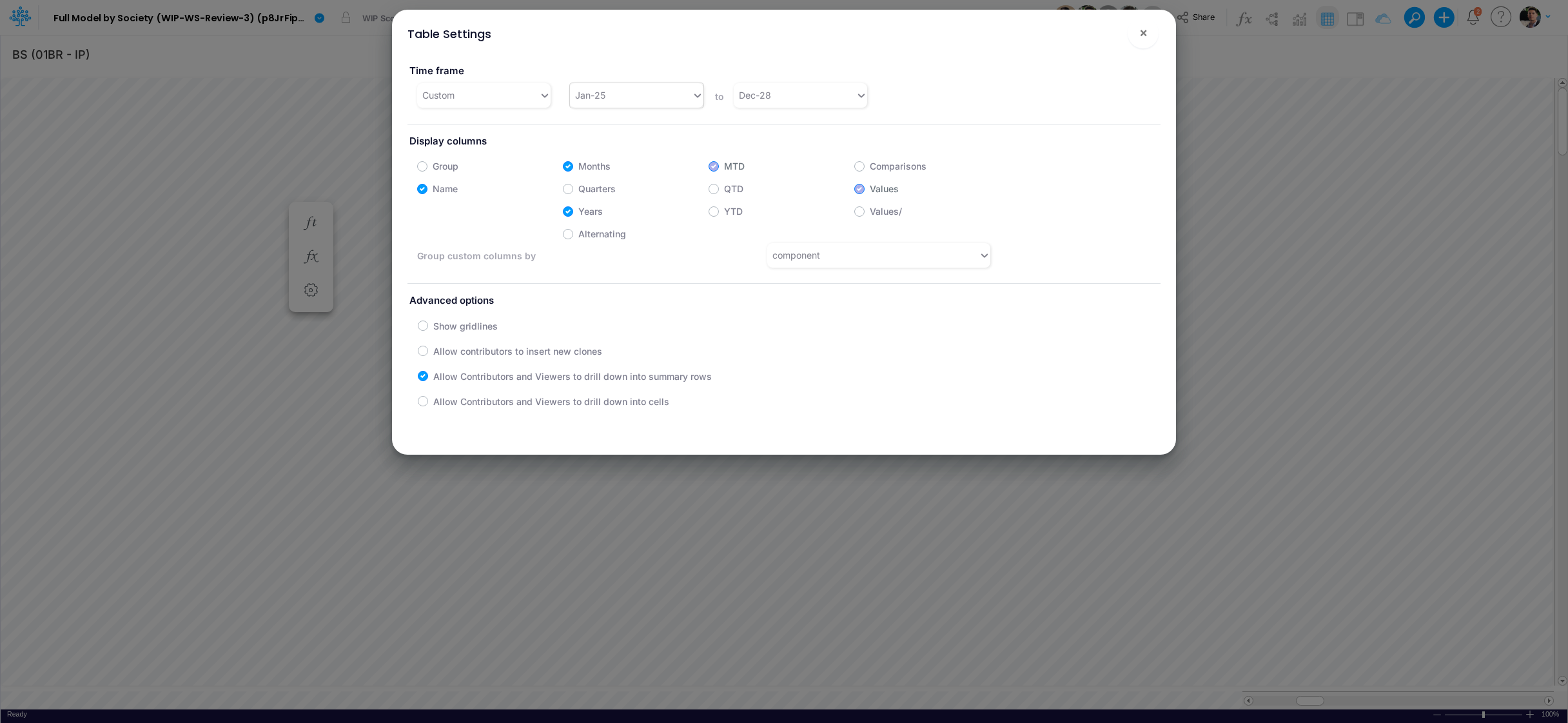
click at [637, 94] on div "Jan-25" at bounding box center [631, 94] width 122 height 21
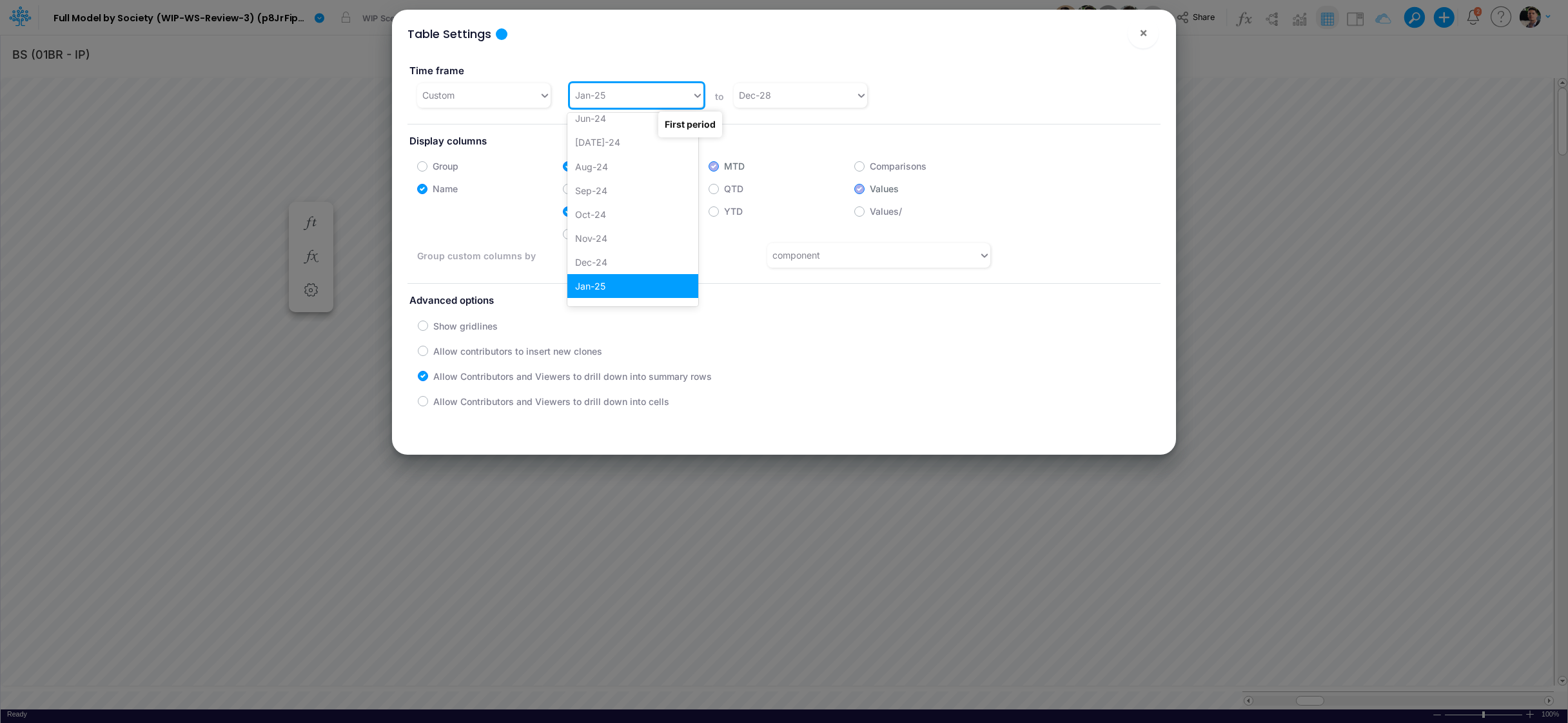
scroll to position [0, 0]
click at [611, 132] on div "Jan-23" at bounding box center [633, 128] width 131 height 24
click at [1141, 37] on span "×" at bounding box center [1143, 32] width 8 height 16
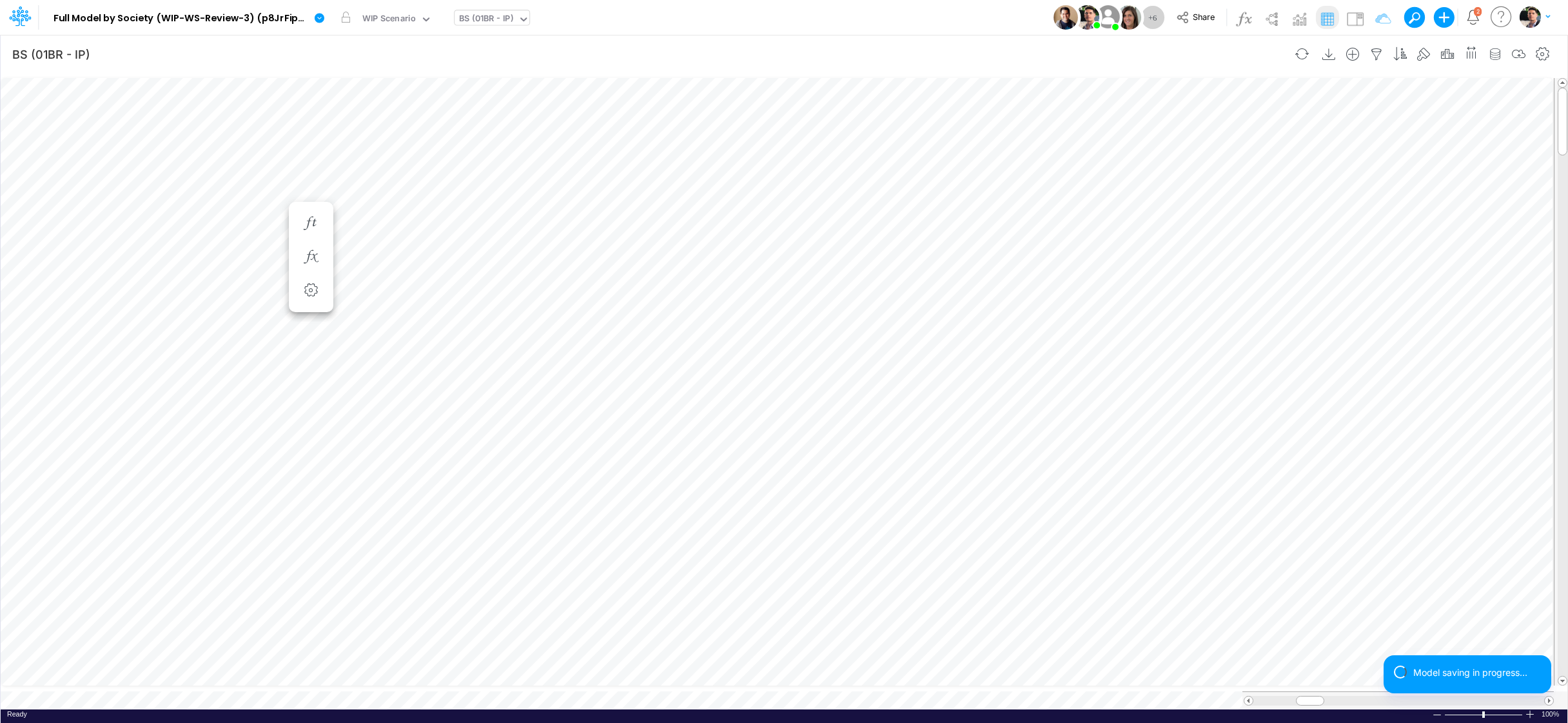
scroll to position [6, 25]
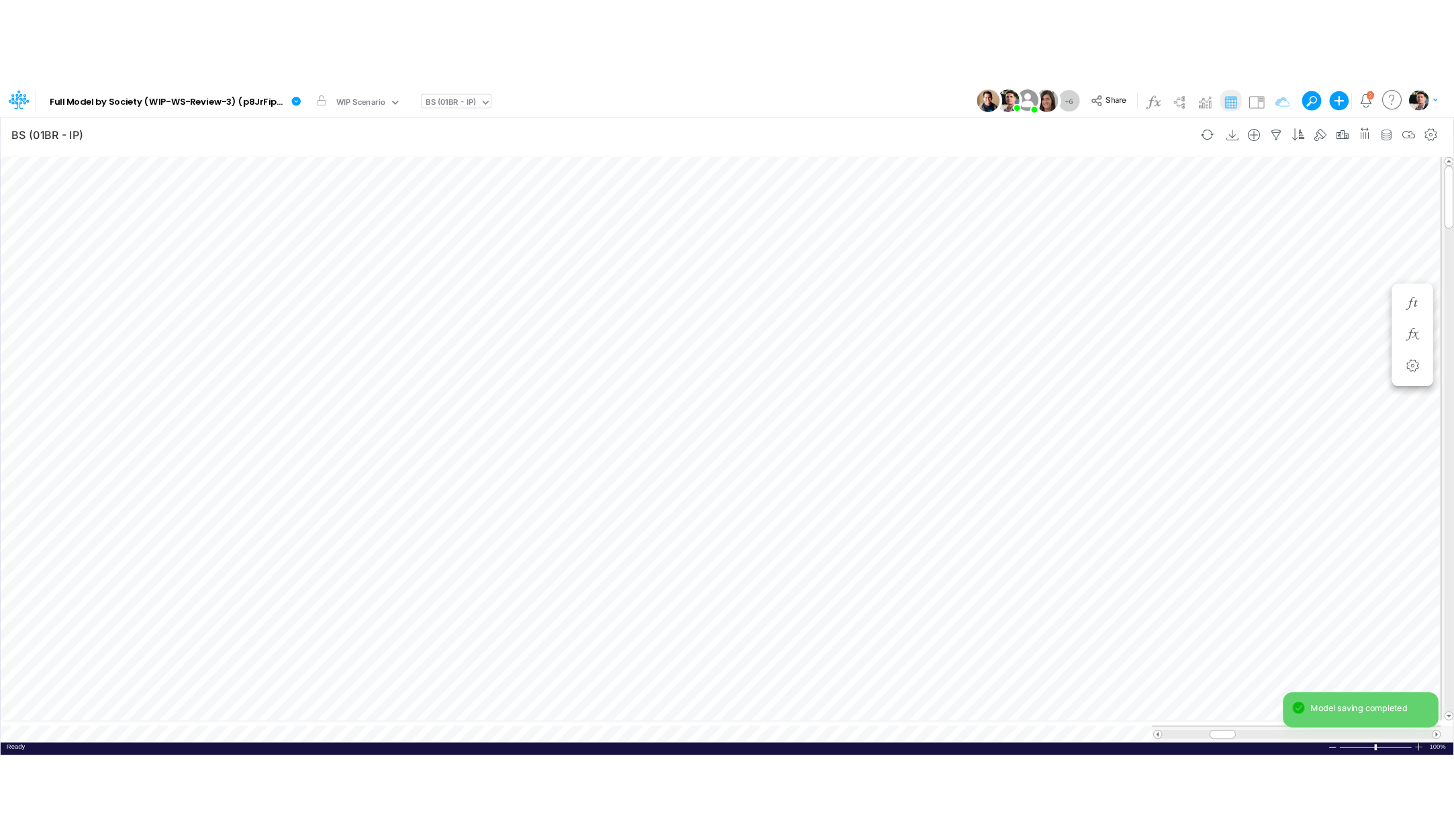
scroll to position [6, 20]
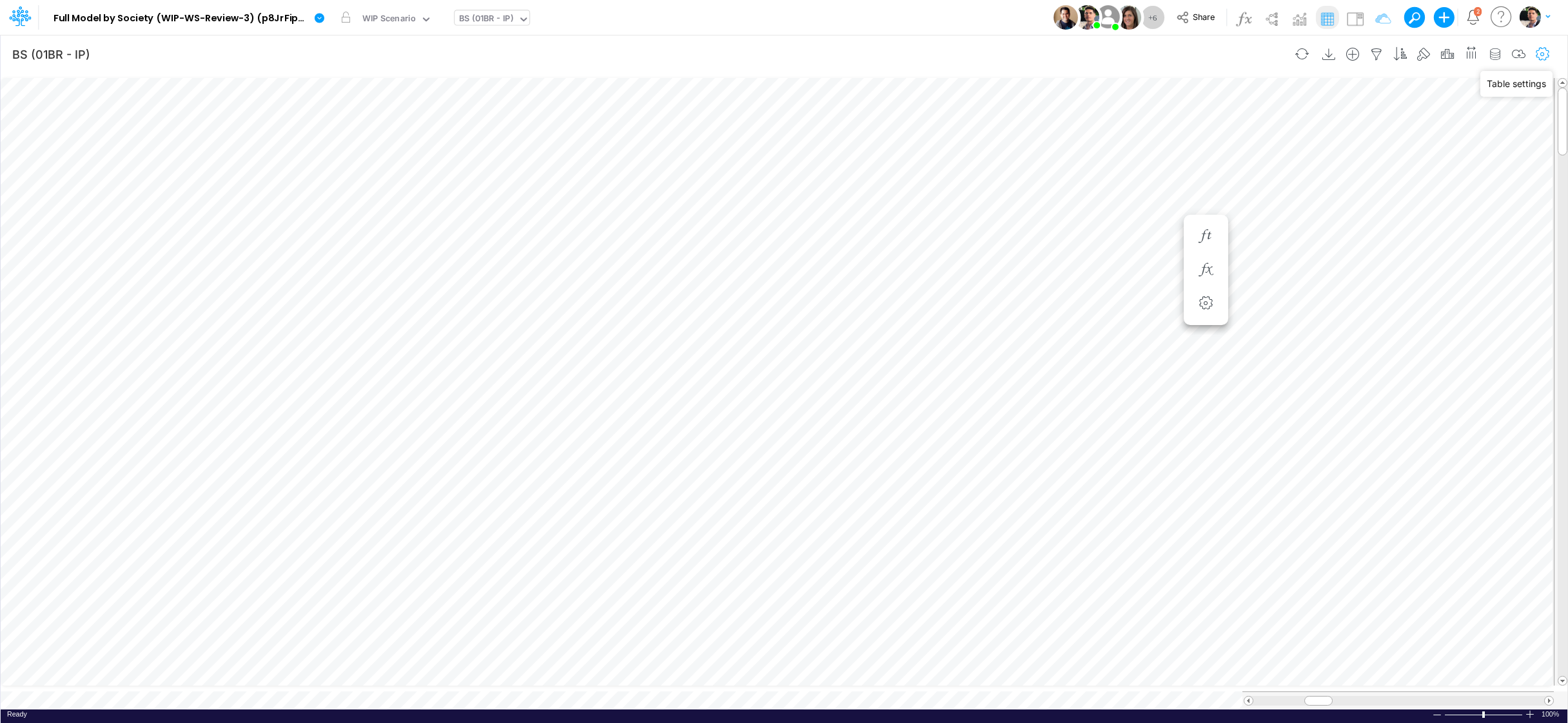
click at [1396, 57] on icon "button" at bounding box center [1542, 55] width 19 height 14
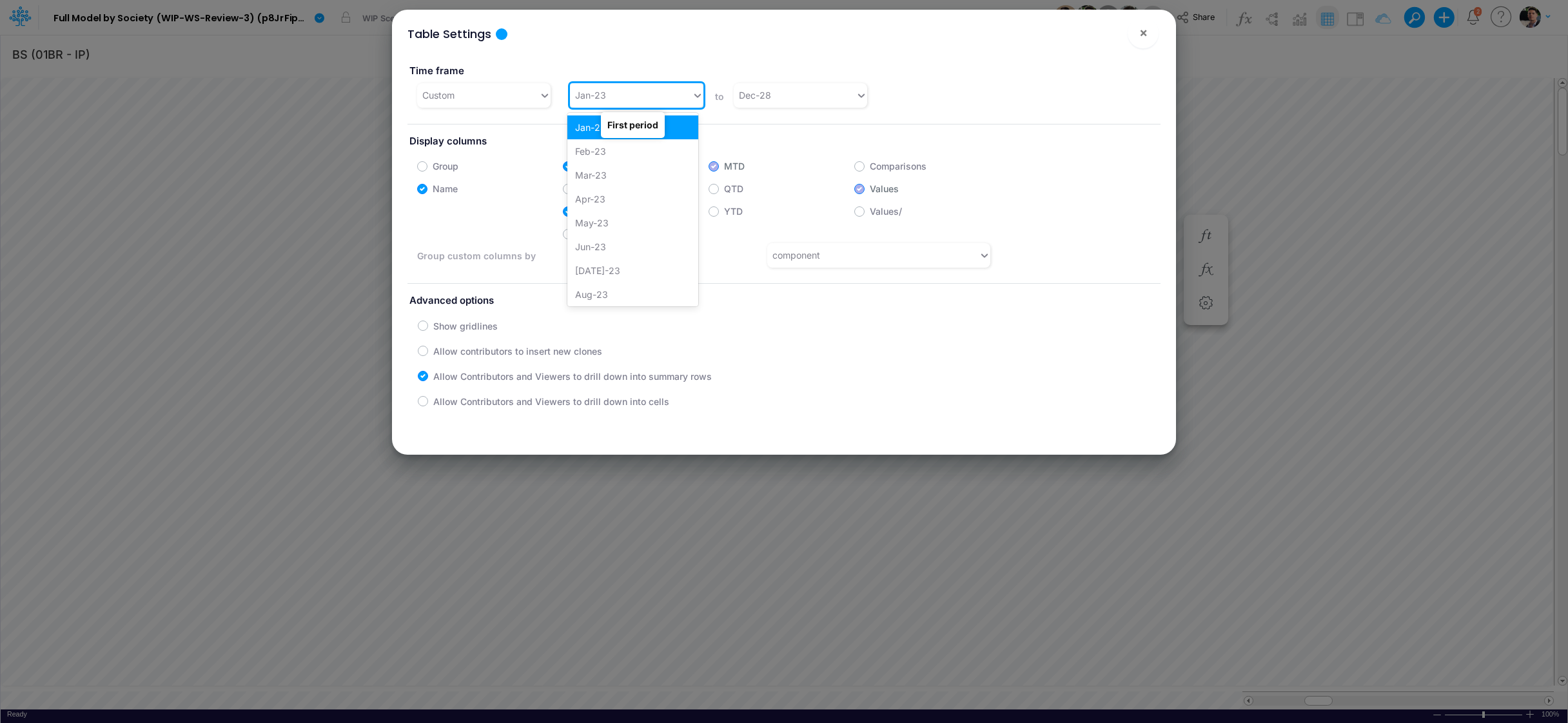
click at [658, 102] on div "Jan-23" at bounding box center [631, 94] width 122 height 21
type input "jan-25"
click at [597, 125] on div "Jan-25" at bounding box center [633, 128] width 131 height 24
click at [1145, 35] on span "×" at bounding box center [1143, 32] width 8 height 16
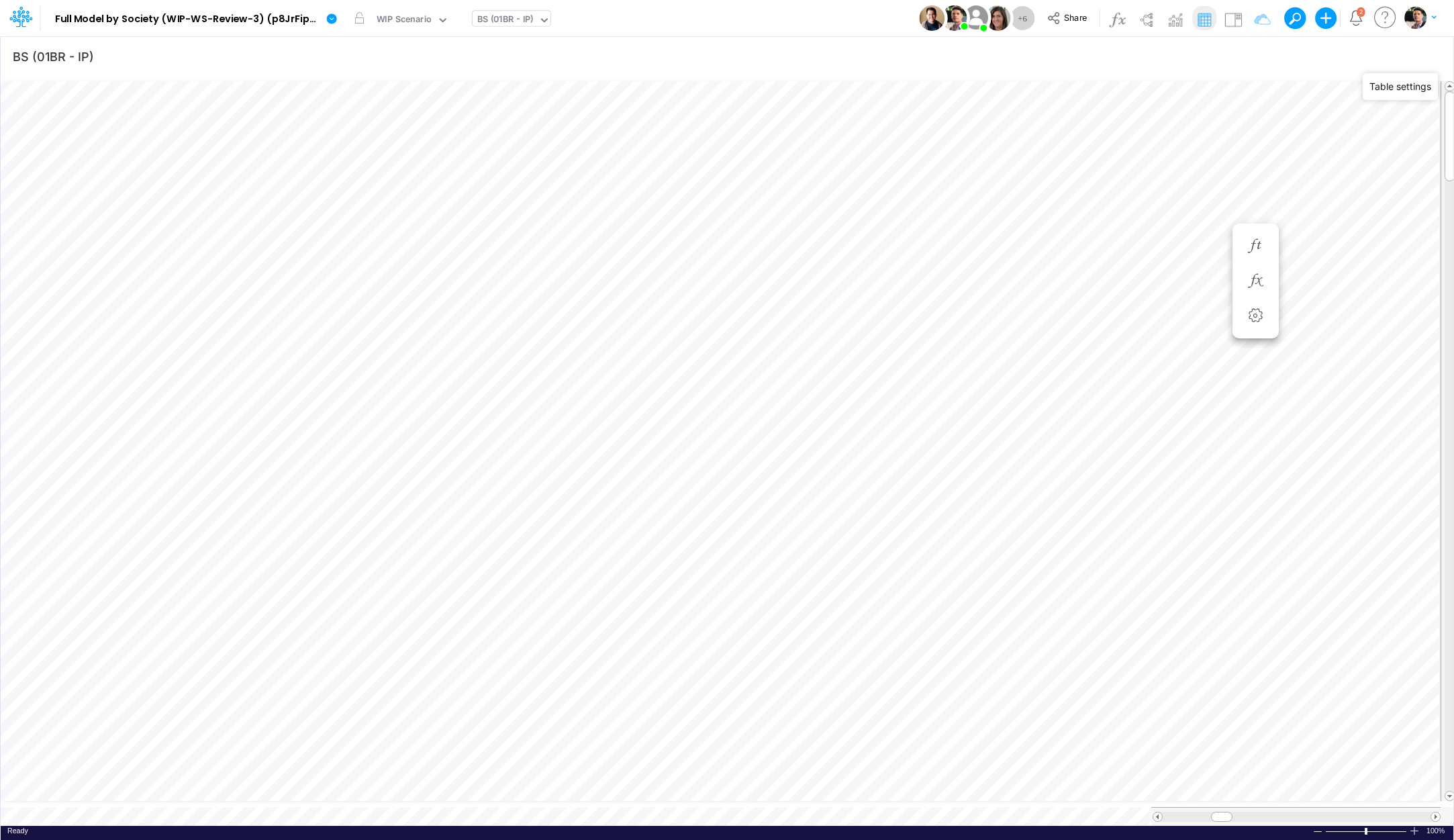
click at [549, 13] on div at bounding box center [545, 20] width 13 height 16
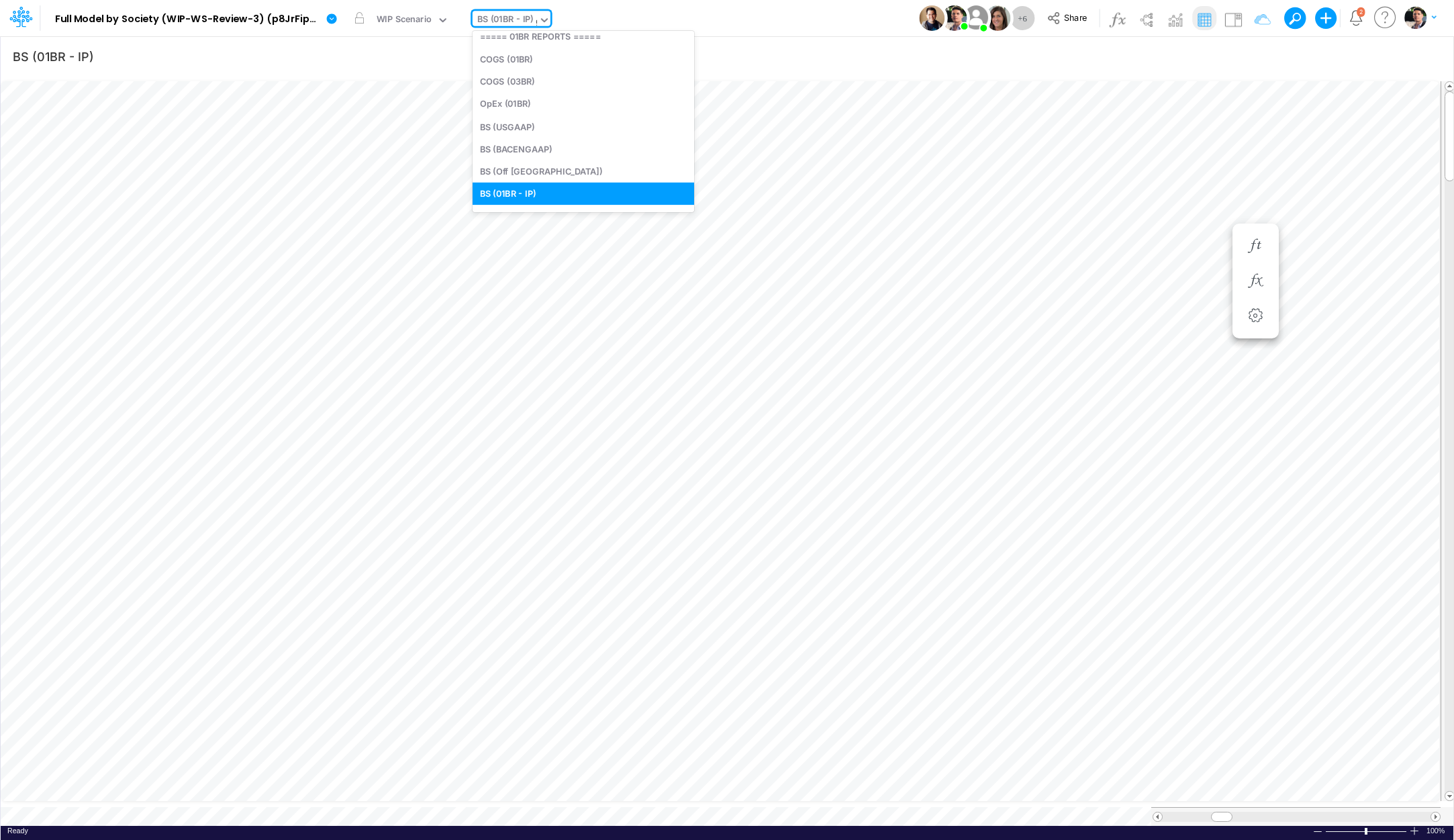
type input "gr"
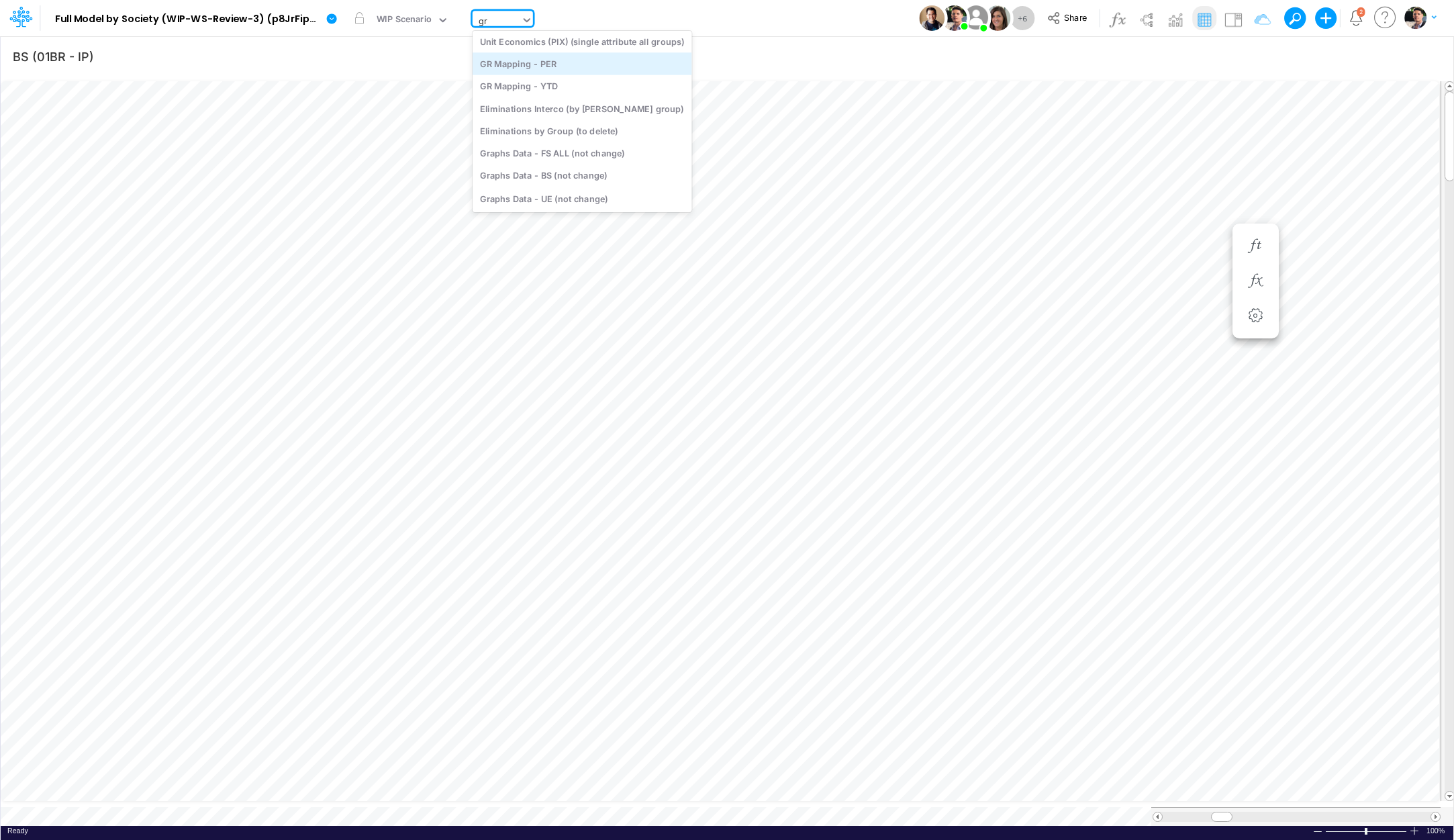
click at [574, 72] on div "GR Mapping - PER" at bounding box center [582, 63] width 219 height 22
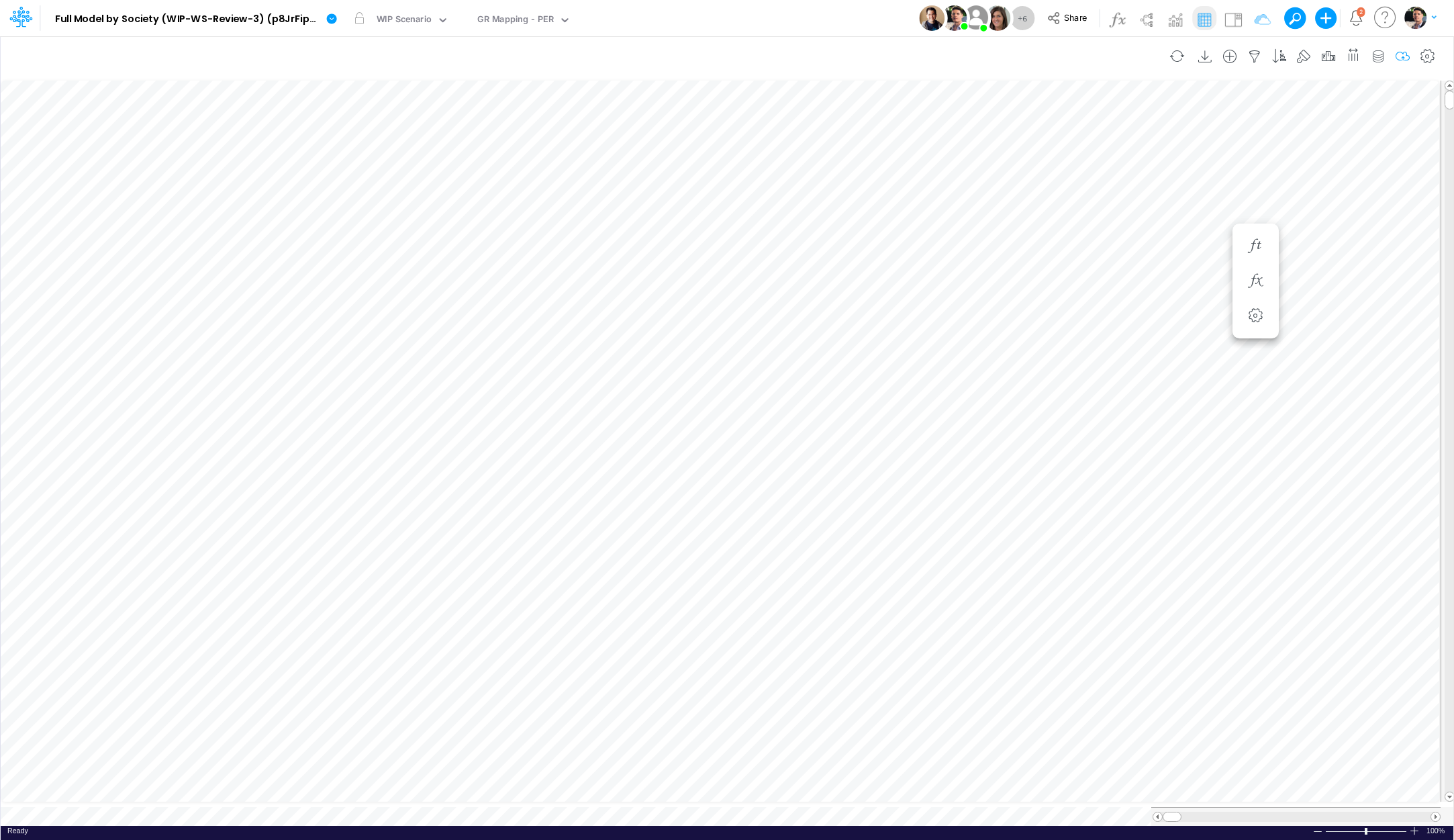
scroll to position [6, 3]
click at [1239, 20] on img at bounding box center [1234, 19] width 21 height 21
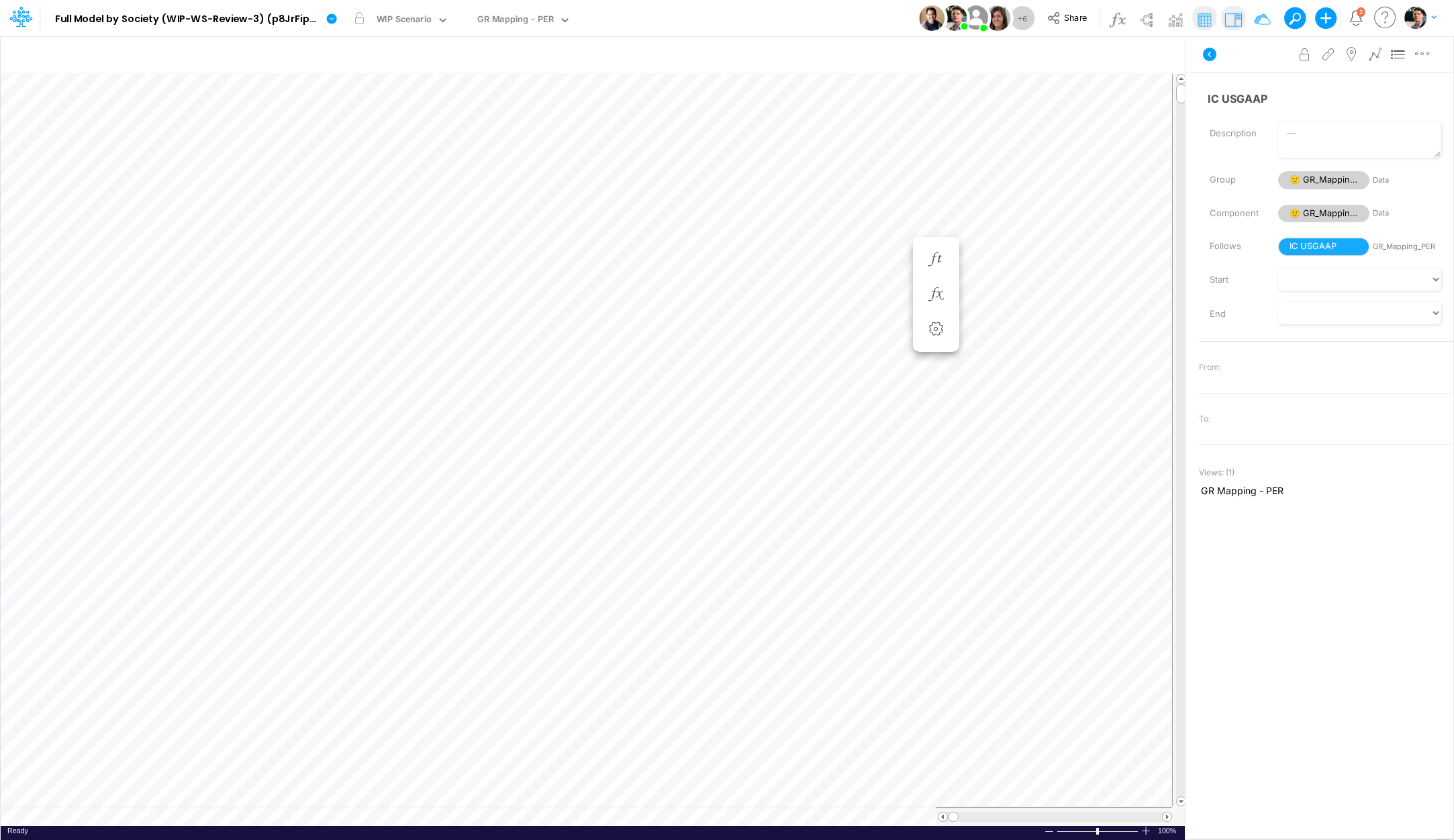
scroll to position [11, 8]
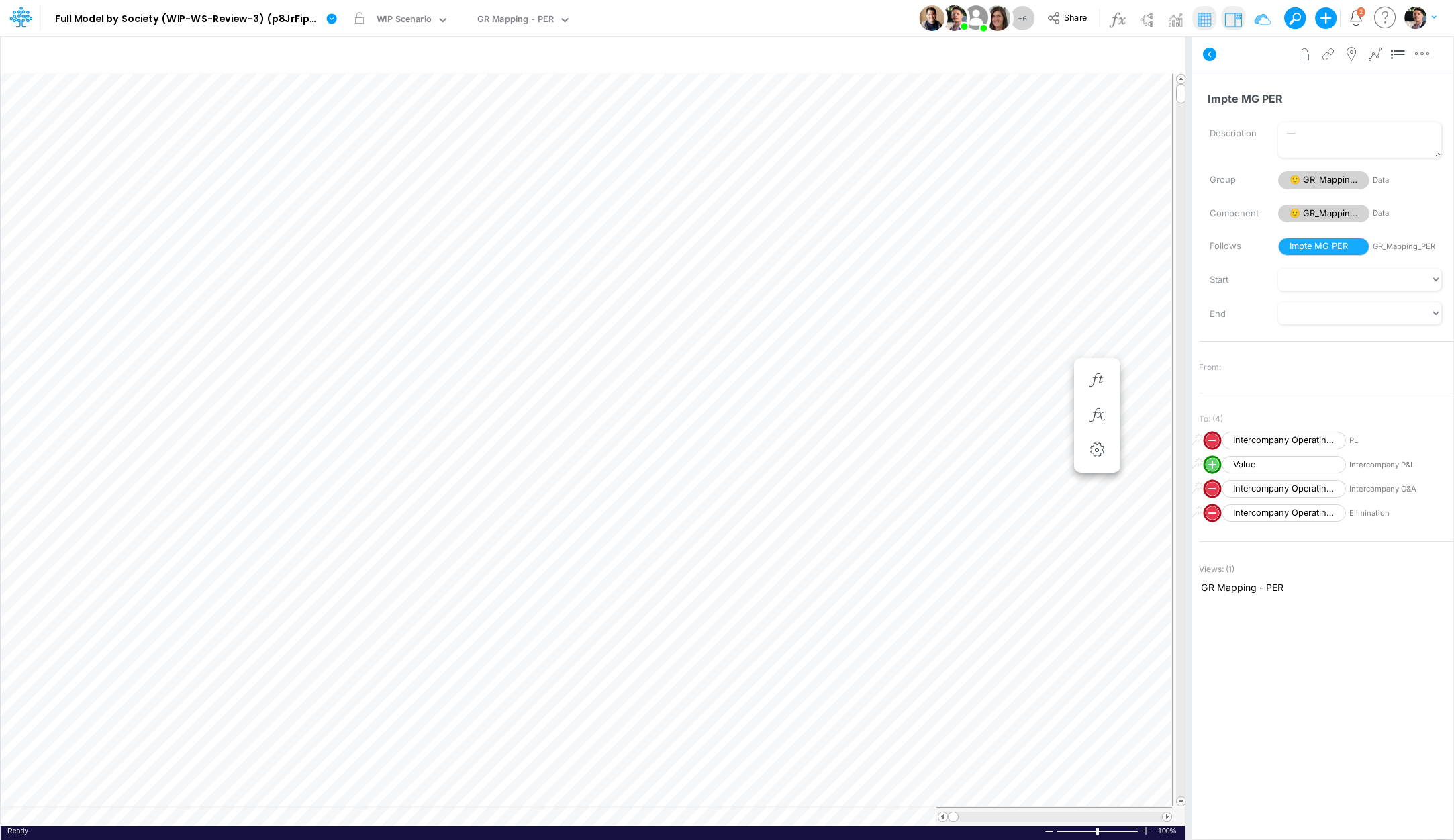
scroll to position [6, 3]
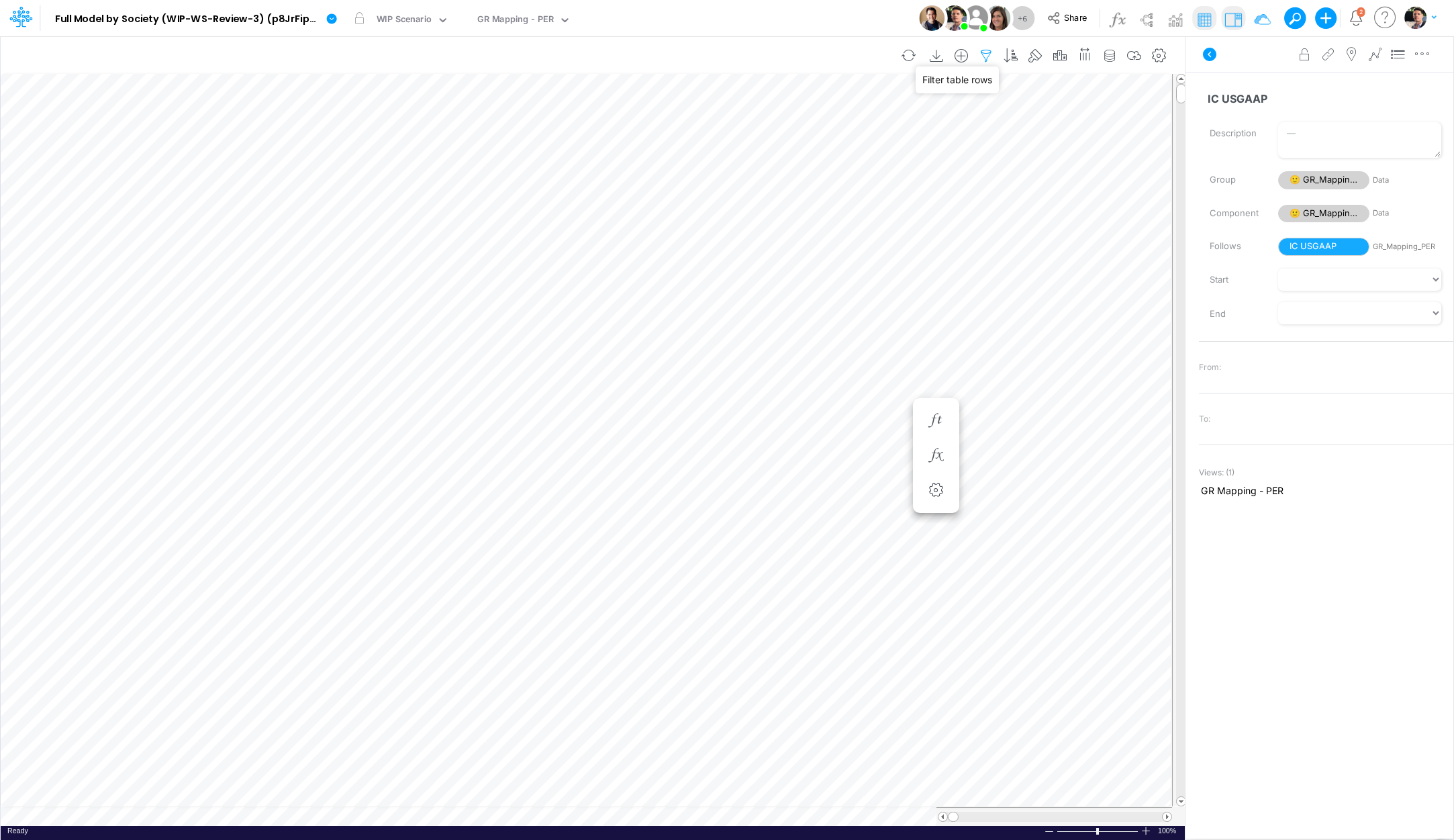
click at [996, 57] on icon "button" at bounding box center [986, 56] width 20 height 14
click at [783, 145] on icon "button" at bounding box center [786, 141] width 9 height 9
select select "tableSearchOR"
click at [663, 192] on div at bounding box center [685, 185] width 128 height 23
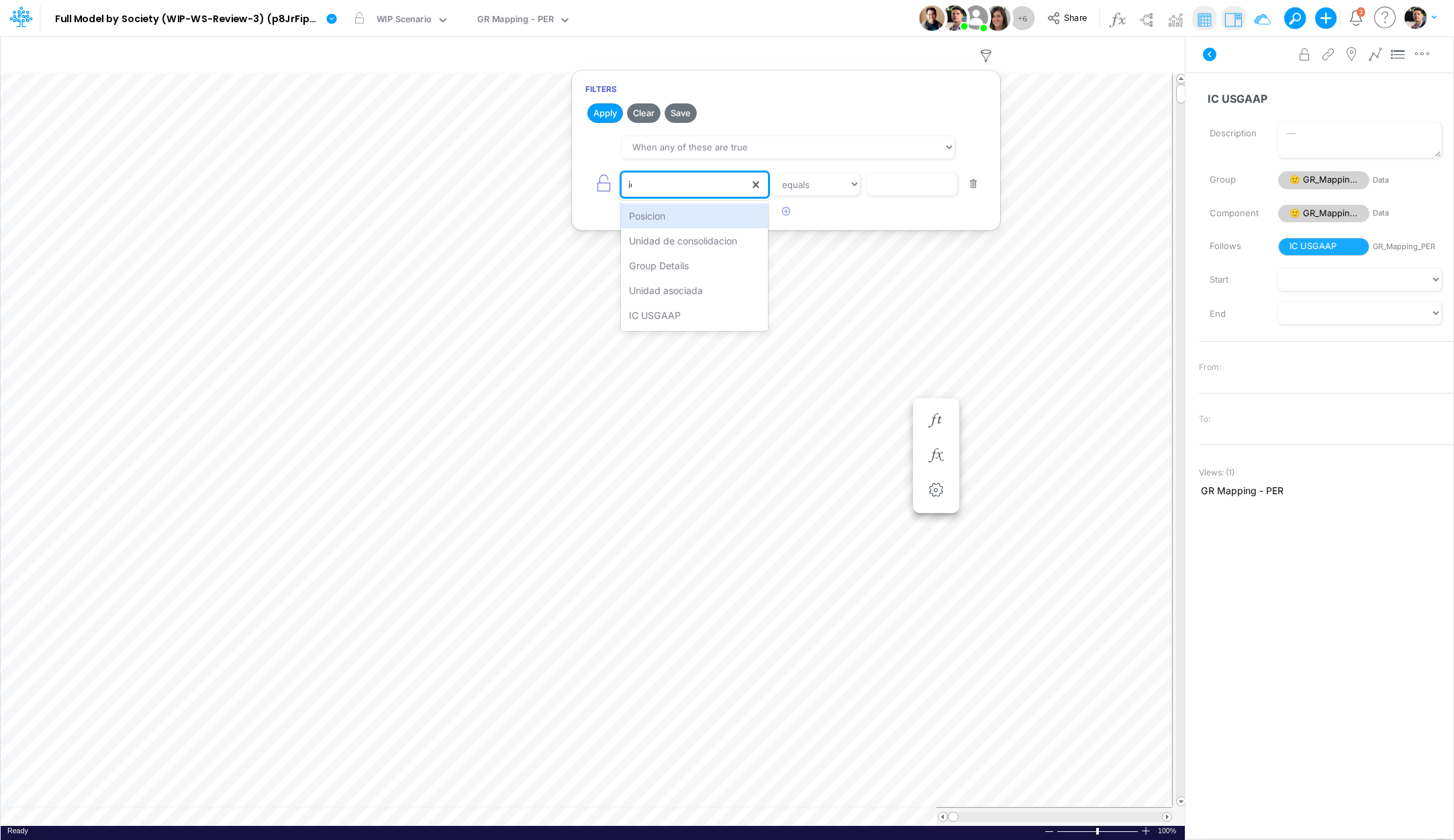
type input "ic"
click at [672, 242] on div "IC USGAAP" at bounding box center [694, 241] width 147 height 25
select select "notEqual"
click option "not equal" at bounding box center [0, 0] width 0 height 0
click at [902, 181] on input "text" at bounding box center [912, 185] width 90 height 23
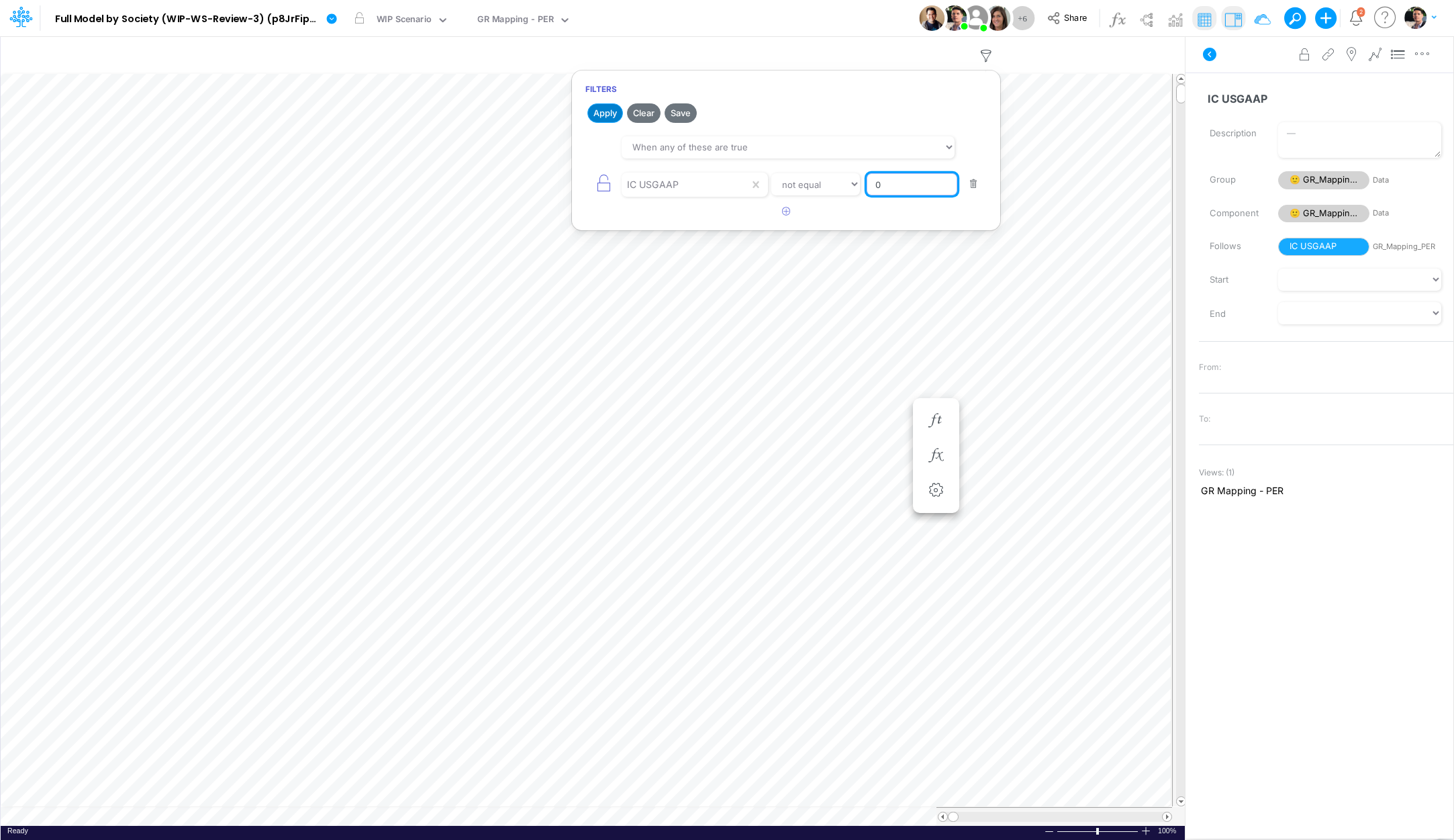
type input "0"
click at [615, 116] on button "Apply" at bounding box center [605, 113] width 36 height 19
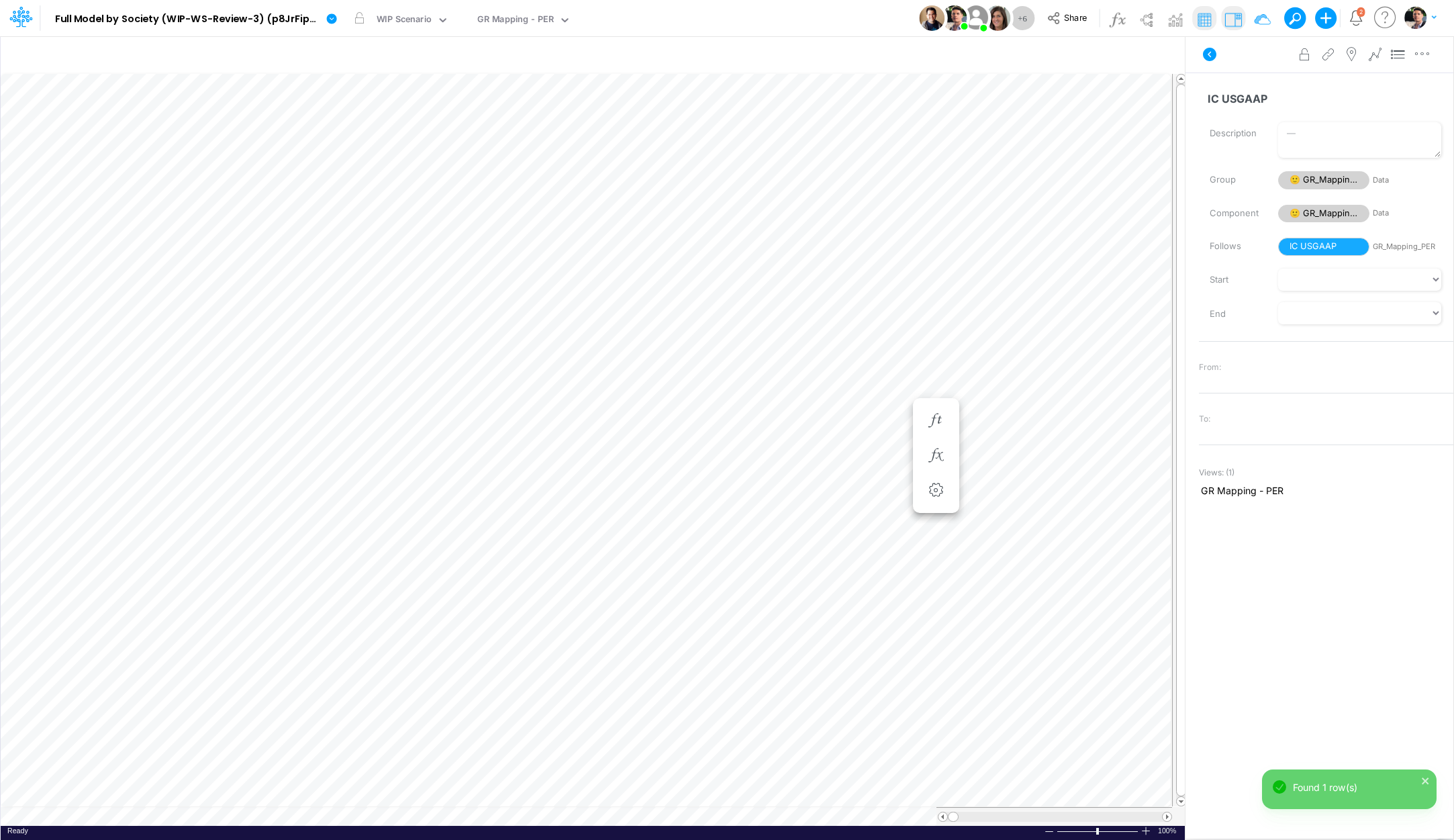
click at [520, 28] on div "GR Mapping - PER" at bounding box center [516, 20] width 77 height 15
type input "gr"
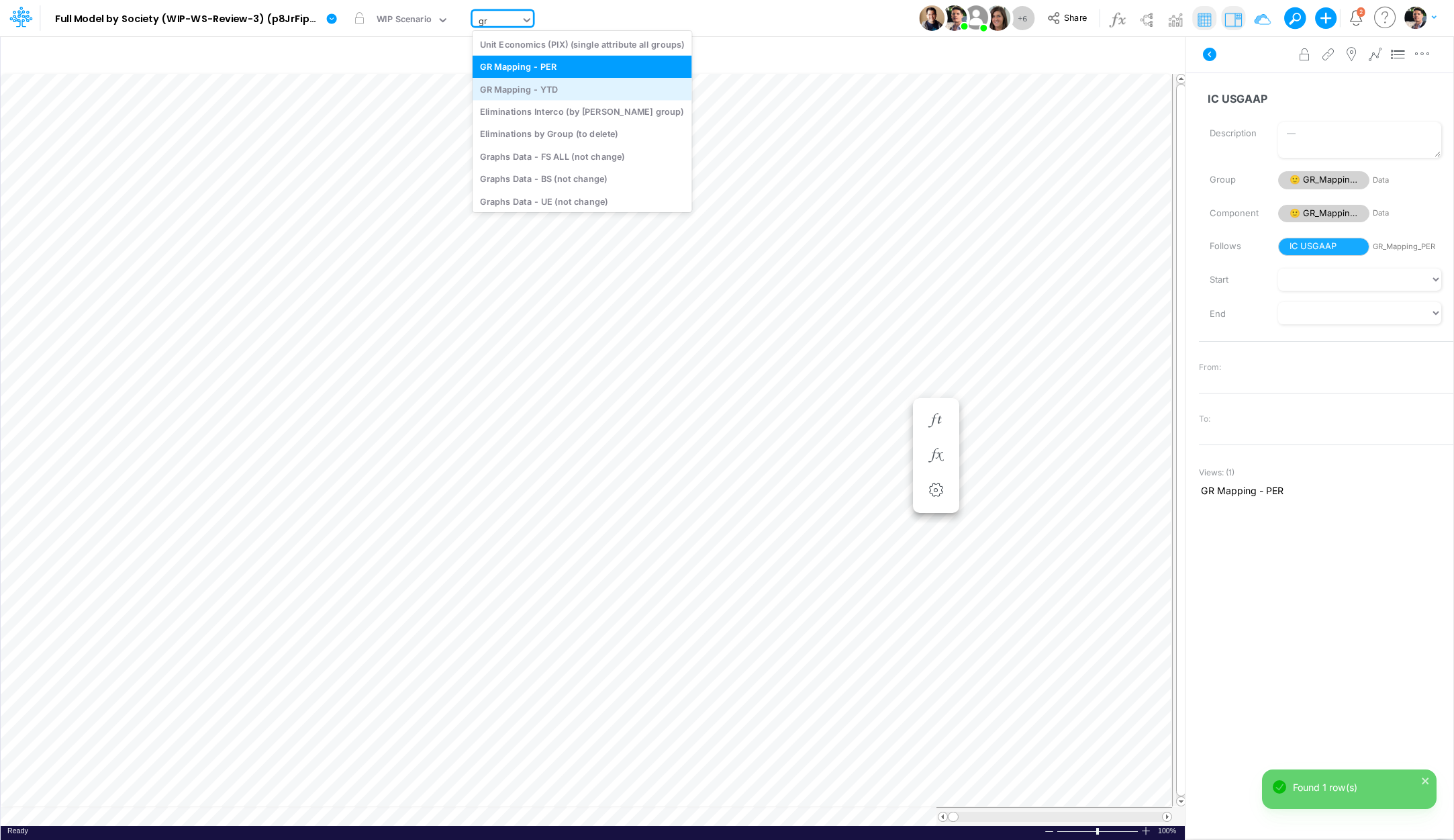
click at [527, 84] on div "GR Mapping - YTD" at bounding box center [582, 89] width 219 height 22
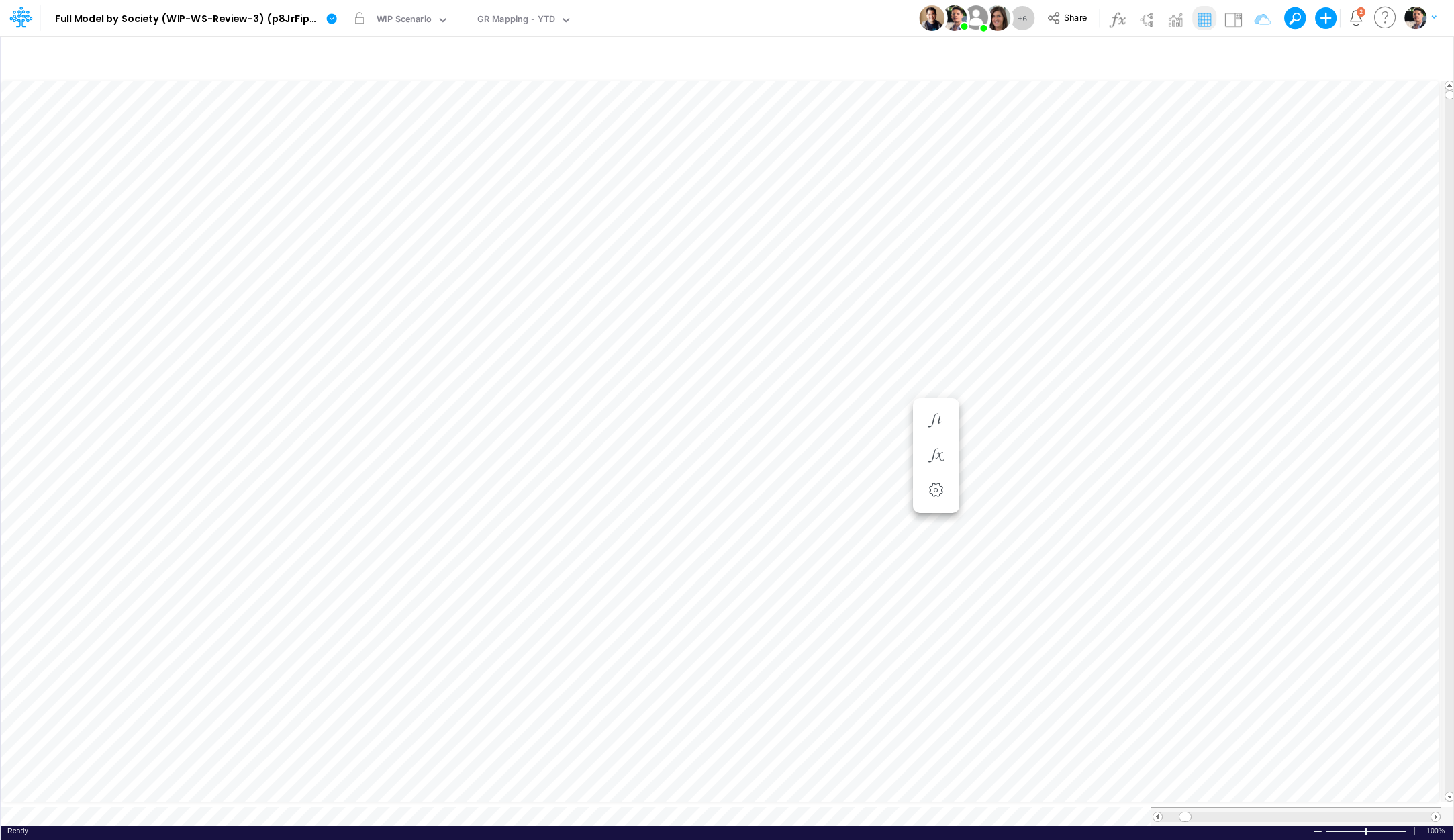
scroll to position [6, 3]
click at [1258, 64] on button "button" at bounding box center [1256, 57] width 25 height 27
click at [1046, 141] on button "button" at bounding box center [1055, 142] width 26 height 22
select select "tableSearchOR"
click at [926, 192] on div at bounding box center [954, 185] width 128 height 23
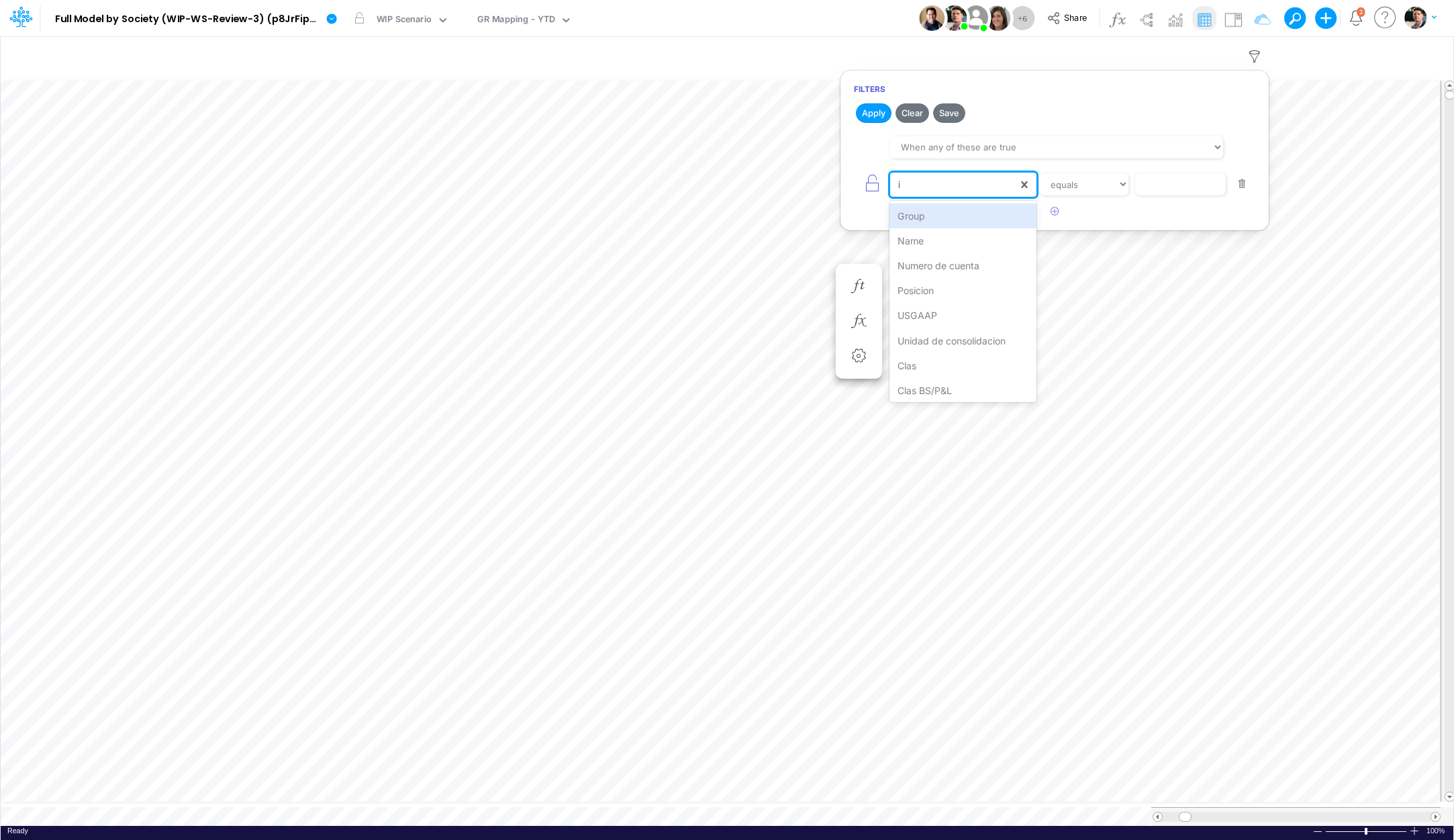
type input "ic"
click at [957, 237] on div "IC USGAAP" at bounding box center [963, 241] width 147 height 25
click option "contains" at bounding box center [0, 0] width 0 height 0
select select "notEqual"
click option "not equal" at bounding box center [0, 0] width 0 height 0
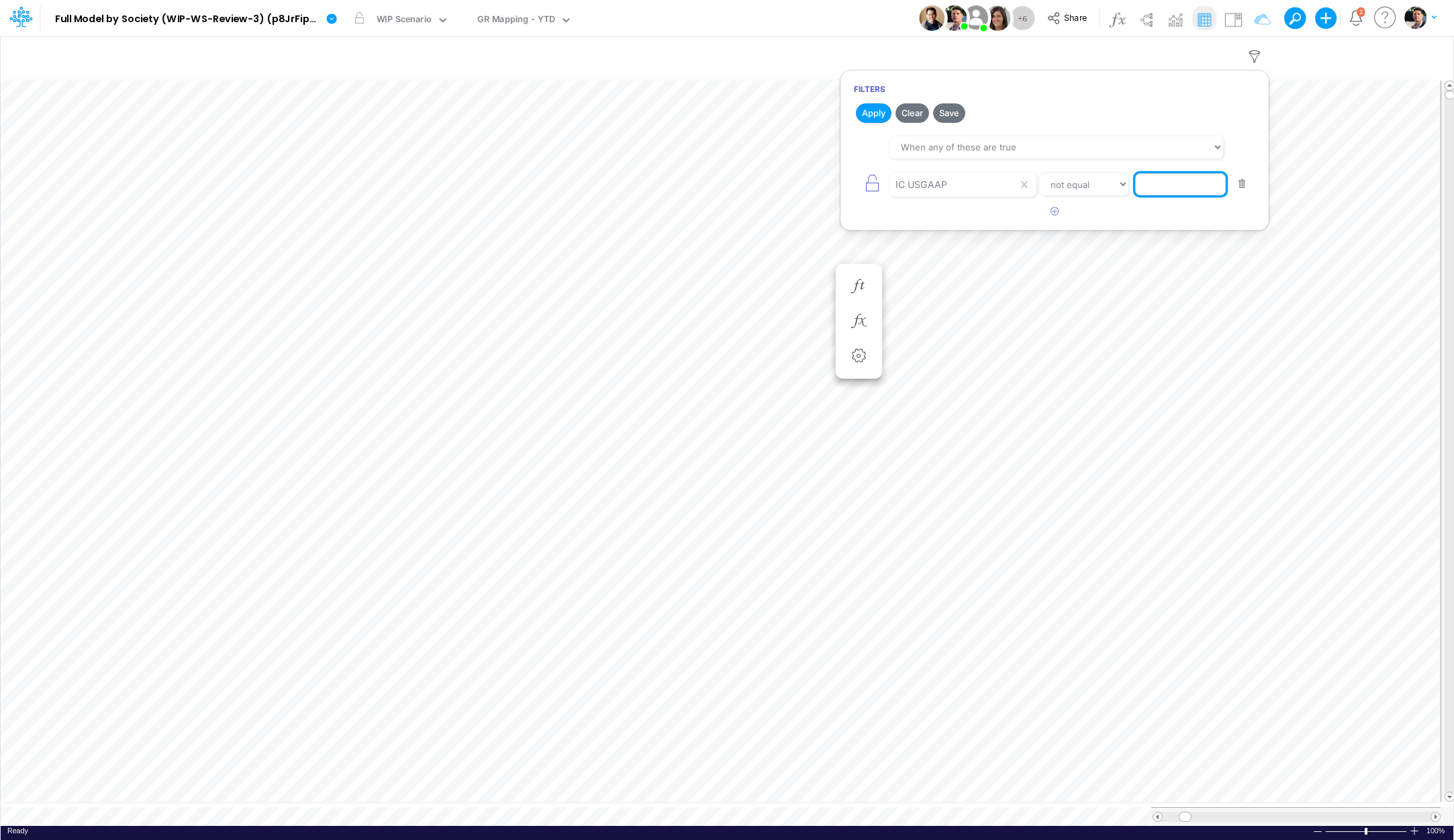
click at [1177, 181] on input "text" at bounding box center [1181, 185] width 90 height 23
type input "0"
click at [881, 115] on button "Apply" at bounding box center [874, 113] width 36 height 19
click at [1261, 52] on icon "button" at bounding box center [1255, 57] width 20 height 14
select select "tableSearchOR"
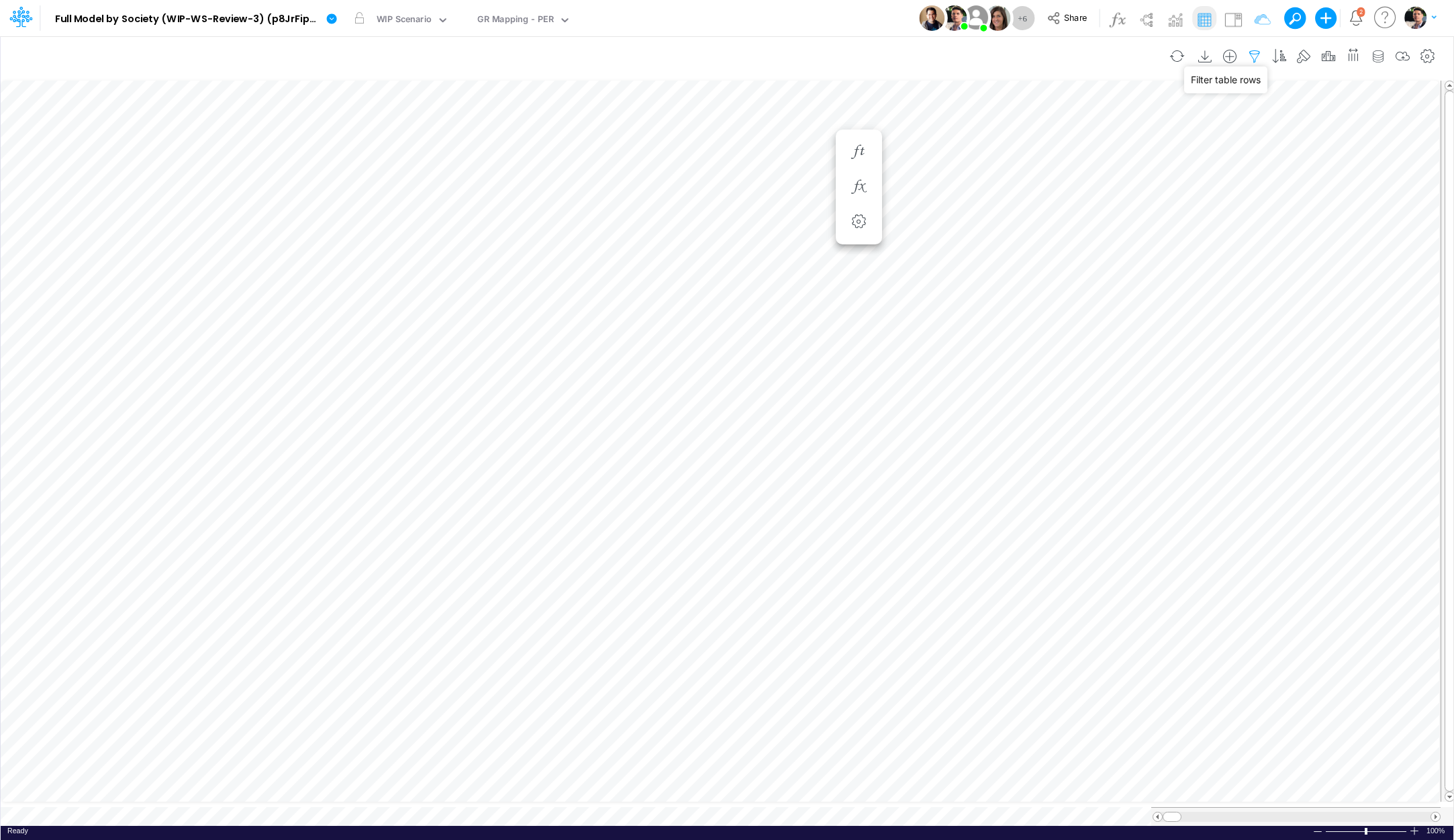
select select "notEqual"
click at [1243, 185] on button "button" at bounding box center [1242, 184] width 26 height 18
click at [880, 115] on button "Apply" at bounding box center [874, 113] width 36 height 19
click at [1254, 55] on icon "button" at bounding box center [1255, 57] width 20 height 14
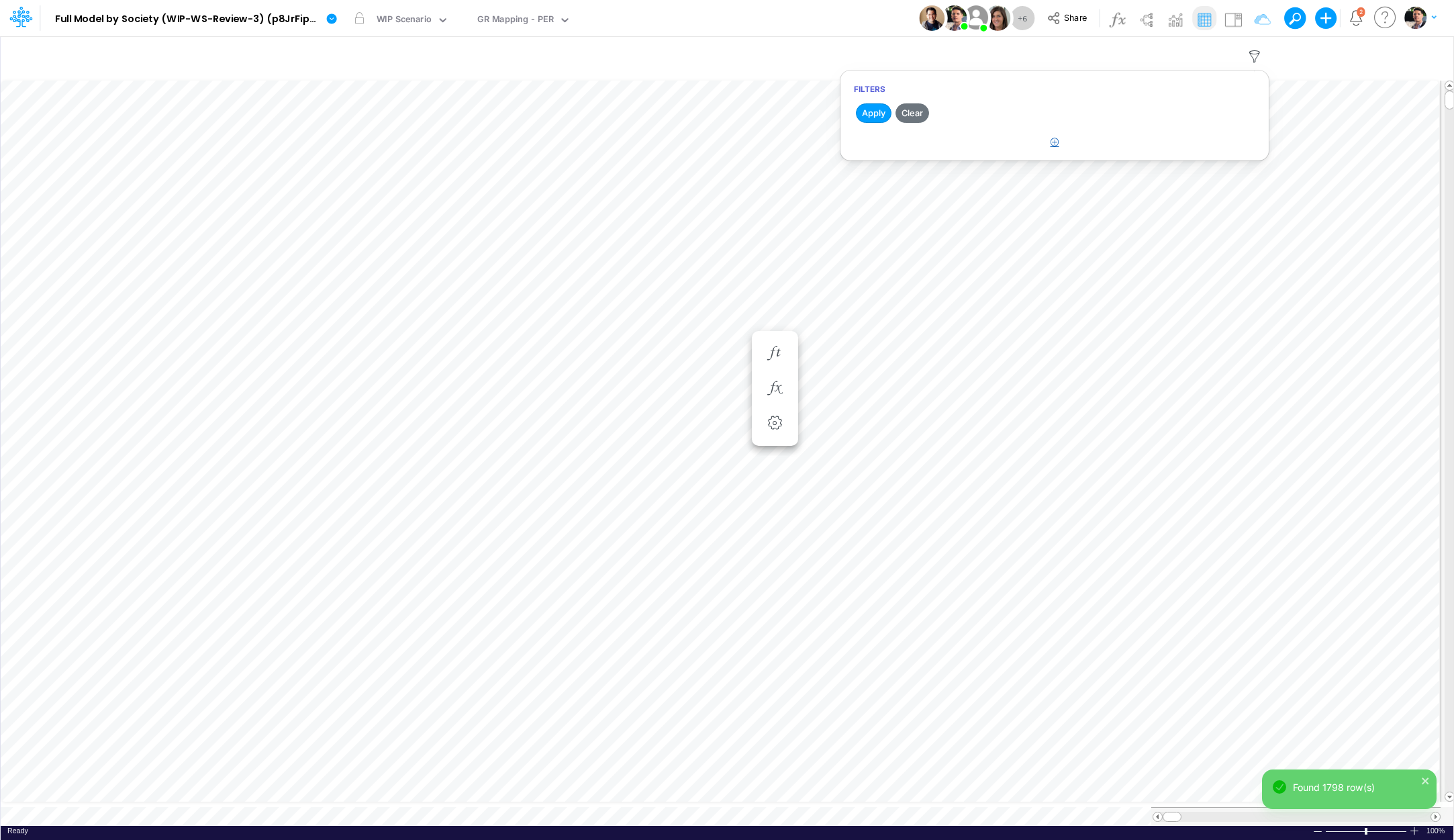
click at [1060, 143] on button "button" at bounding box center [1055, 142] width 26 height 22
select select "tableSearchOR"
click at [996, 174] on div at bounding box center [954, 185] width 128 height 23
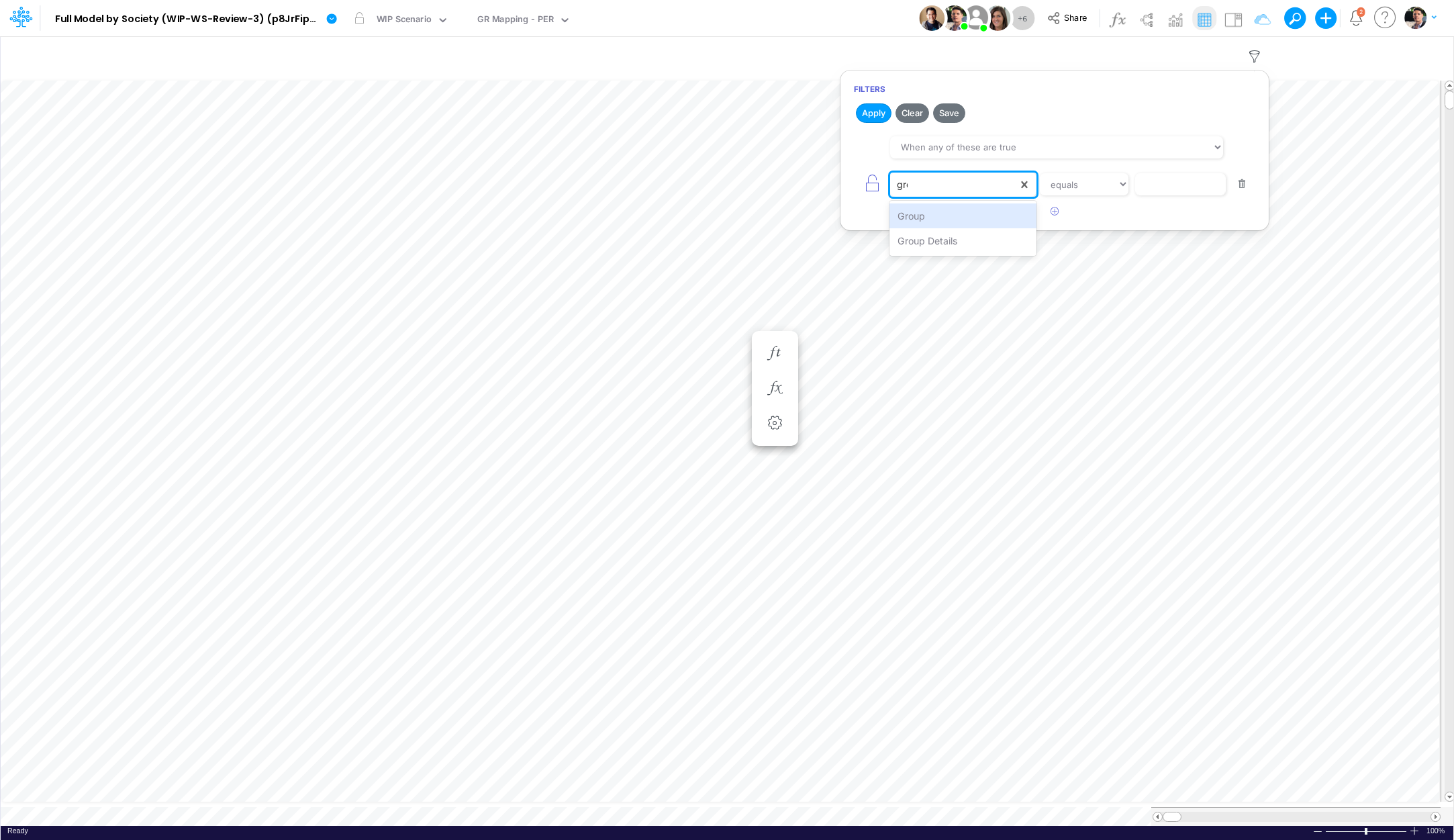
type input "grou"
click at [946, 245] on div "Group Details" at bounding box center [963, 241] width 147 height 25
select select "notEqual"
click option "not equal" at bounding box center [0, 0] width 0 height 0
click at [1208, 190] on input "text" at bounding box center [1181, 185] width 90 height 23
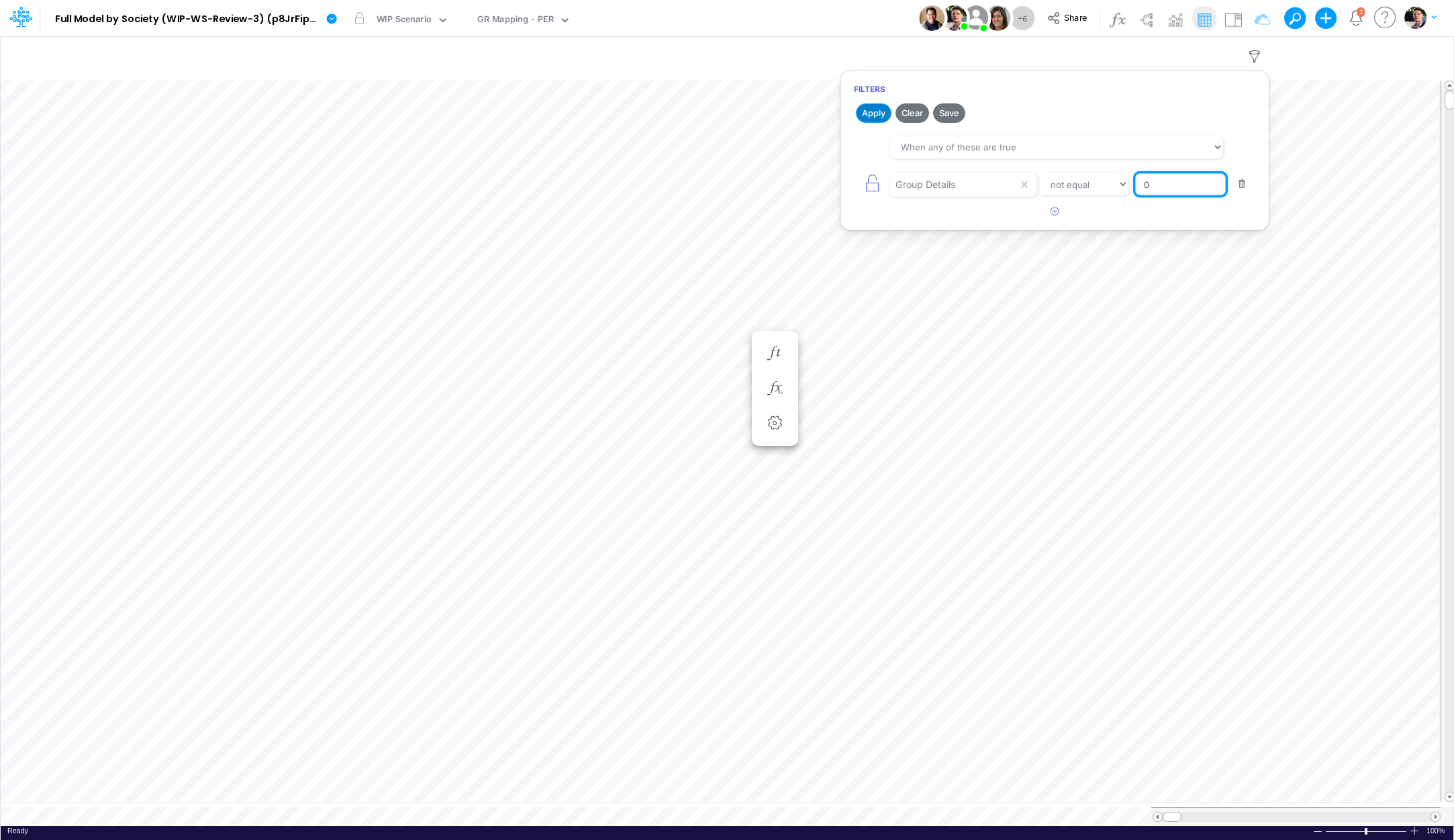
type input "0"
click at [879, 111] on button "Apply" at bounding box center [874, 113] width 36 height 19
click at [1256, 54] on icon "button" at bounding box center [1255, 57] width 20 height 14
select select "tableSearchOR"
select select "notEqual"
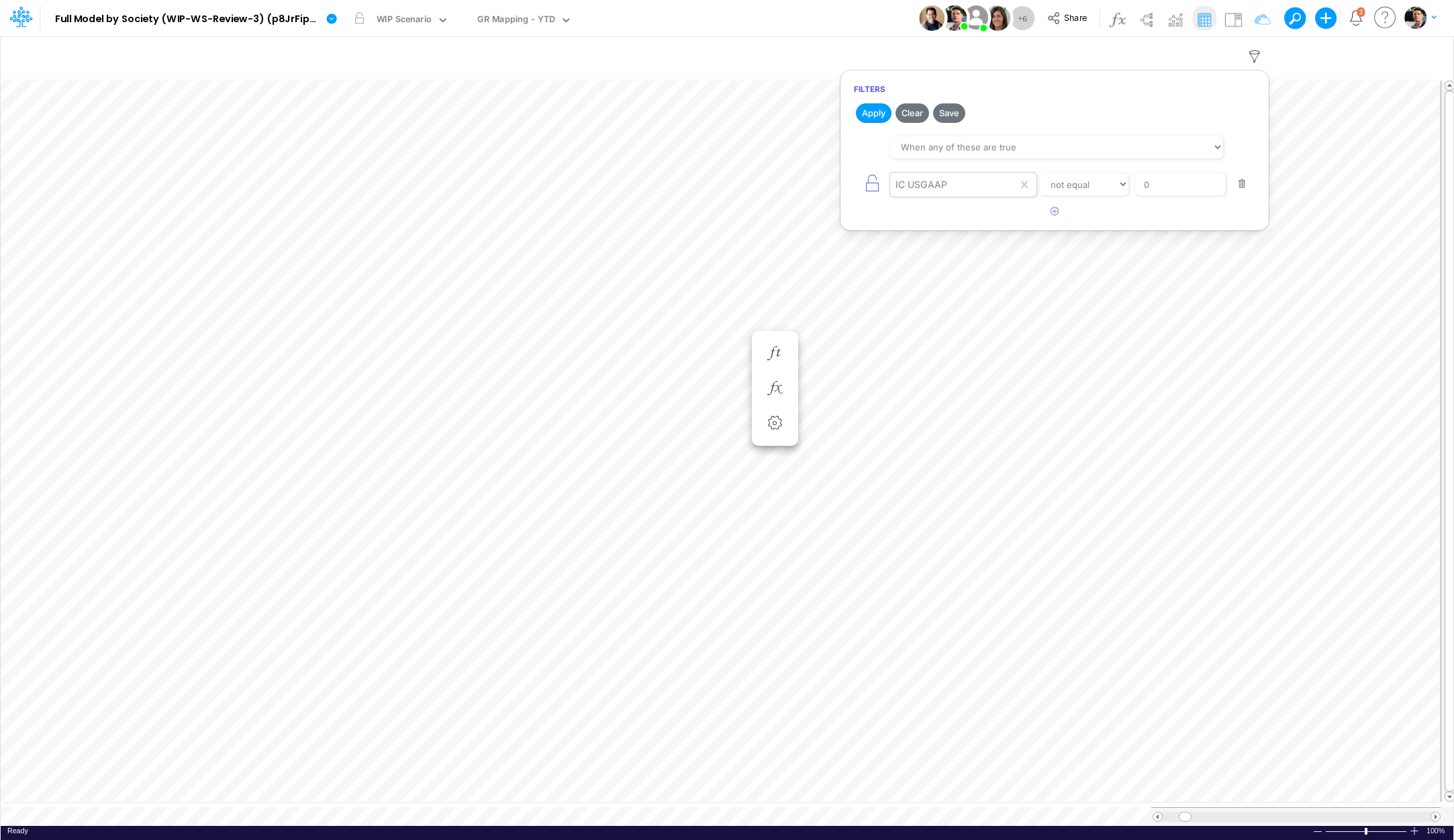
click at [963, 178] on div "IC USGAAP" at bounding box center [954, 185] width 128 height 23
click at [964, 364] on div "Group Details" at bounding box center [963, 367] width 147 height 25
click at [870, 110] on button "Apply" at bounding box center [874, 113] width 36 height 19
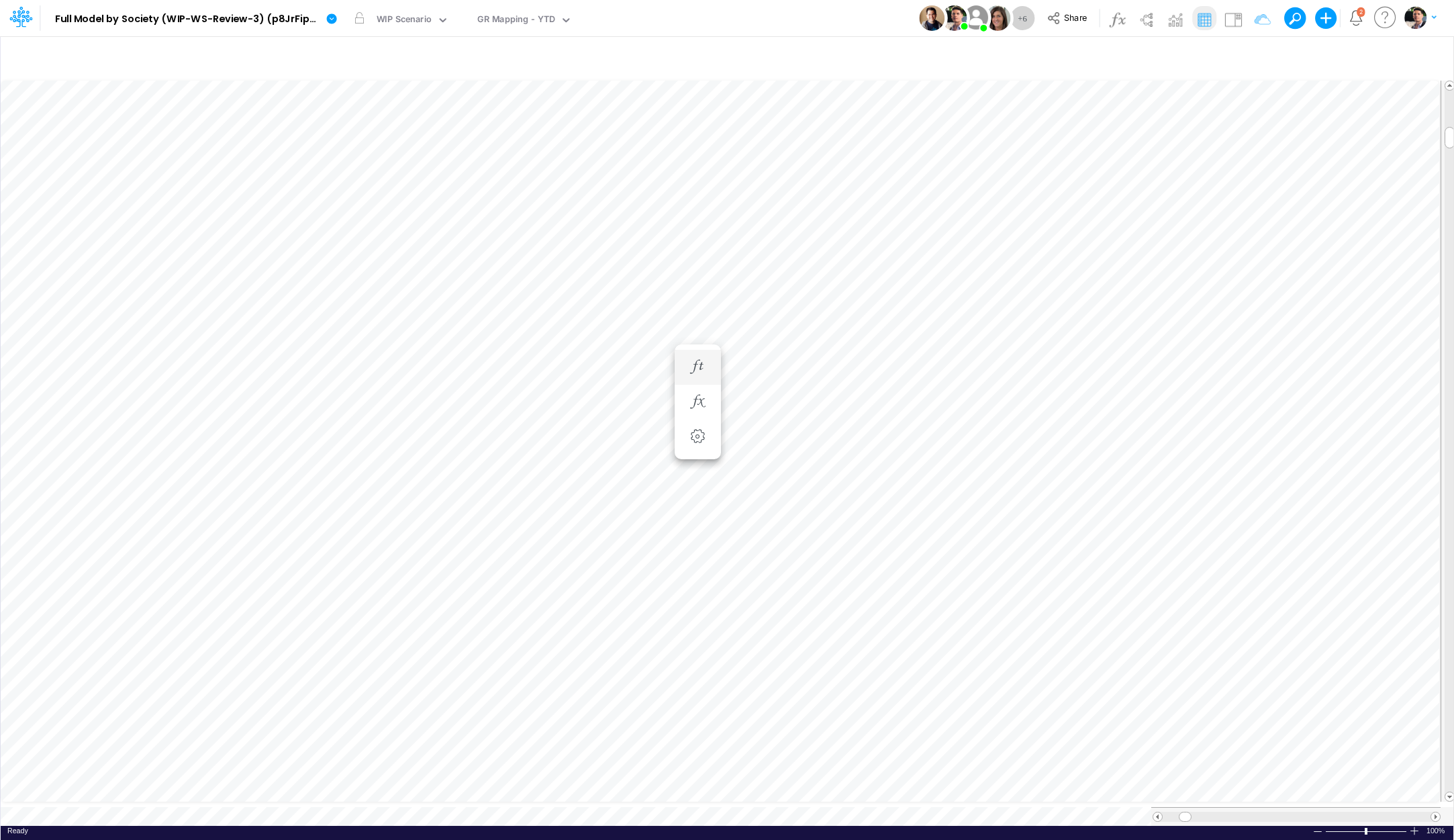
scroll to position [11, 38]
click at [1415, 772] on div at bounding box center [1415, 830] width 11 height 10
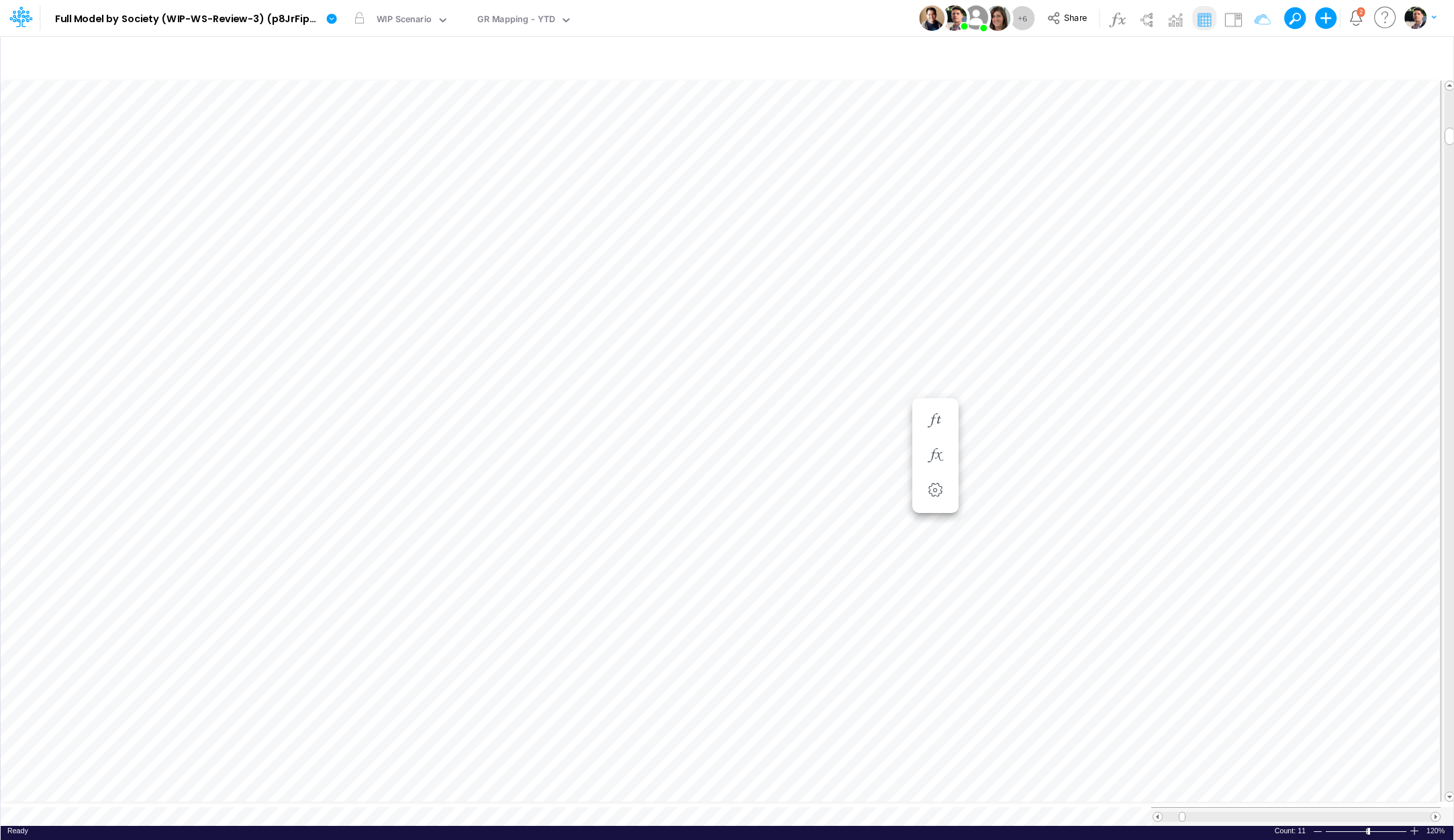
type input "BS (01BR - IP)"
click at [792, 703] on button "button" at bounding box center [789, 698] width 25 height 27
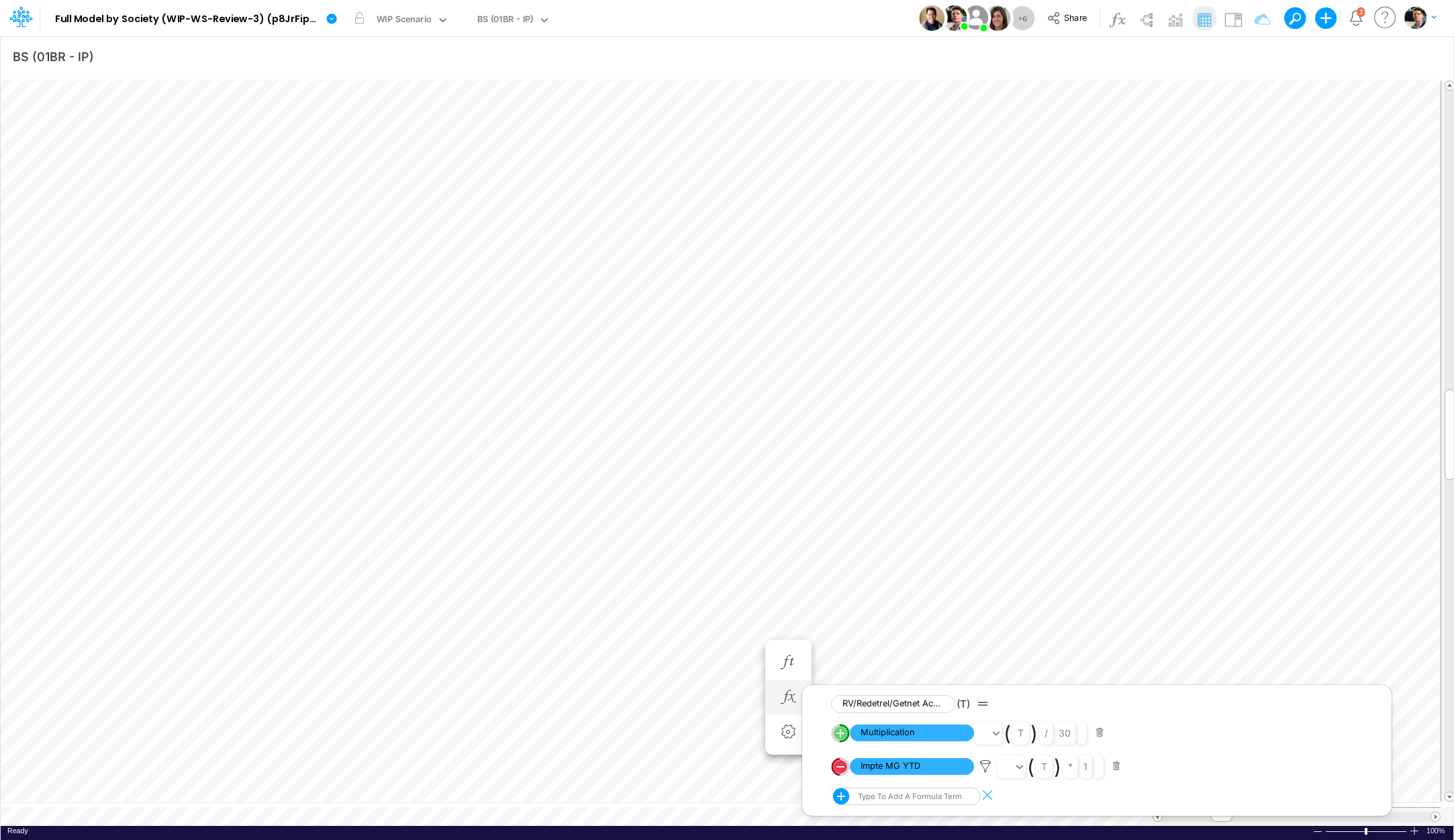
scroll to position [6, 43]
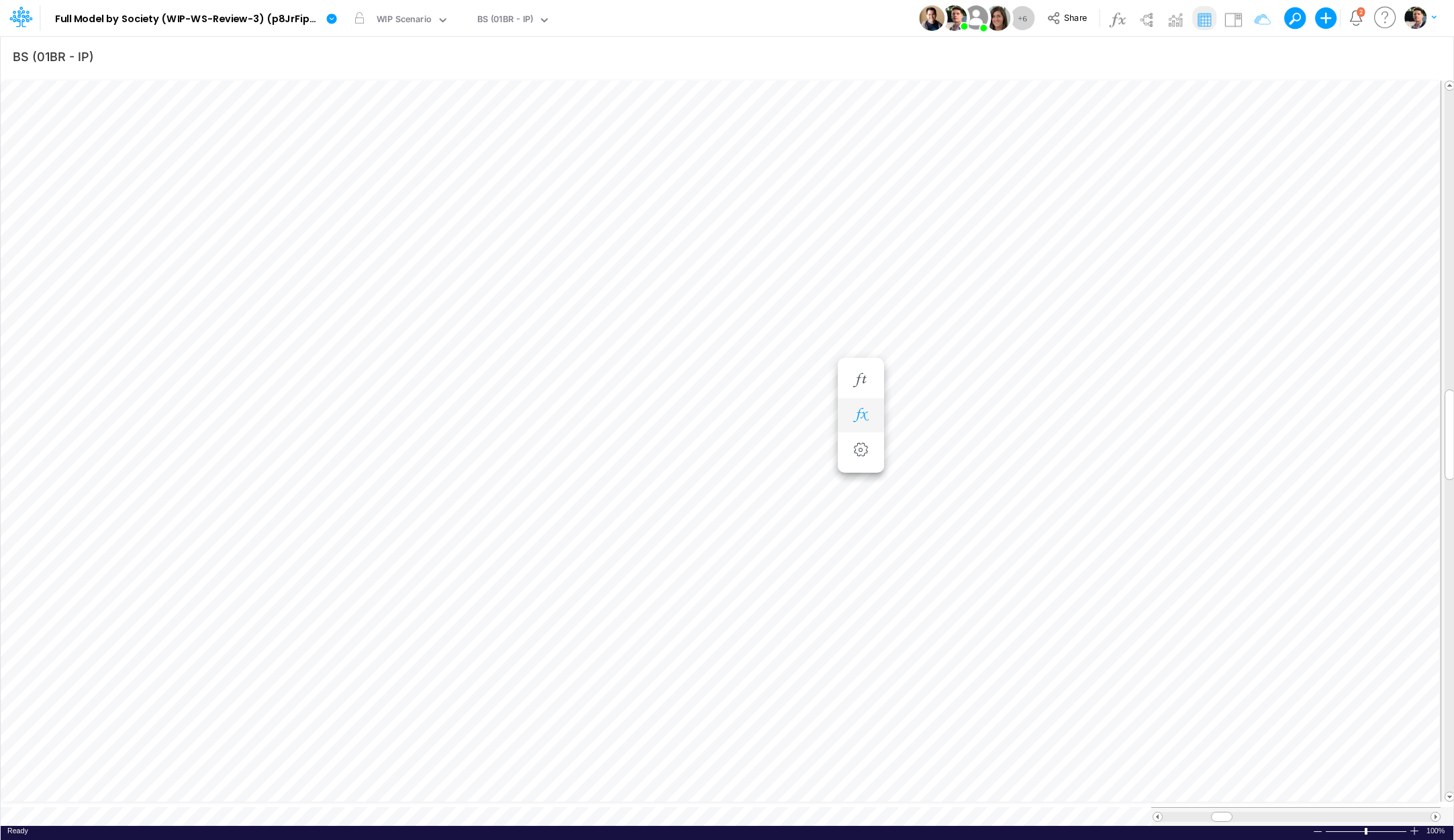
click at [863, 417] on icon "button" at bounding box center [860, 415] width 20 height 14
click at [441, 479] on icon at bounding box center [440, 484] width 20 height 14
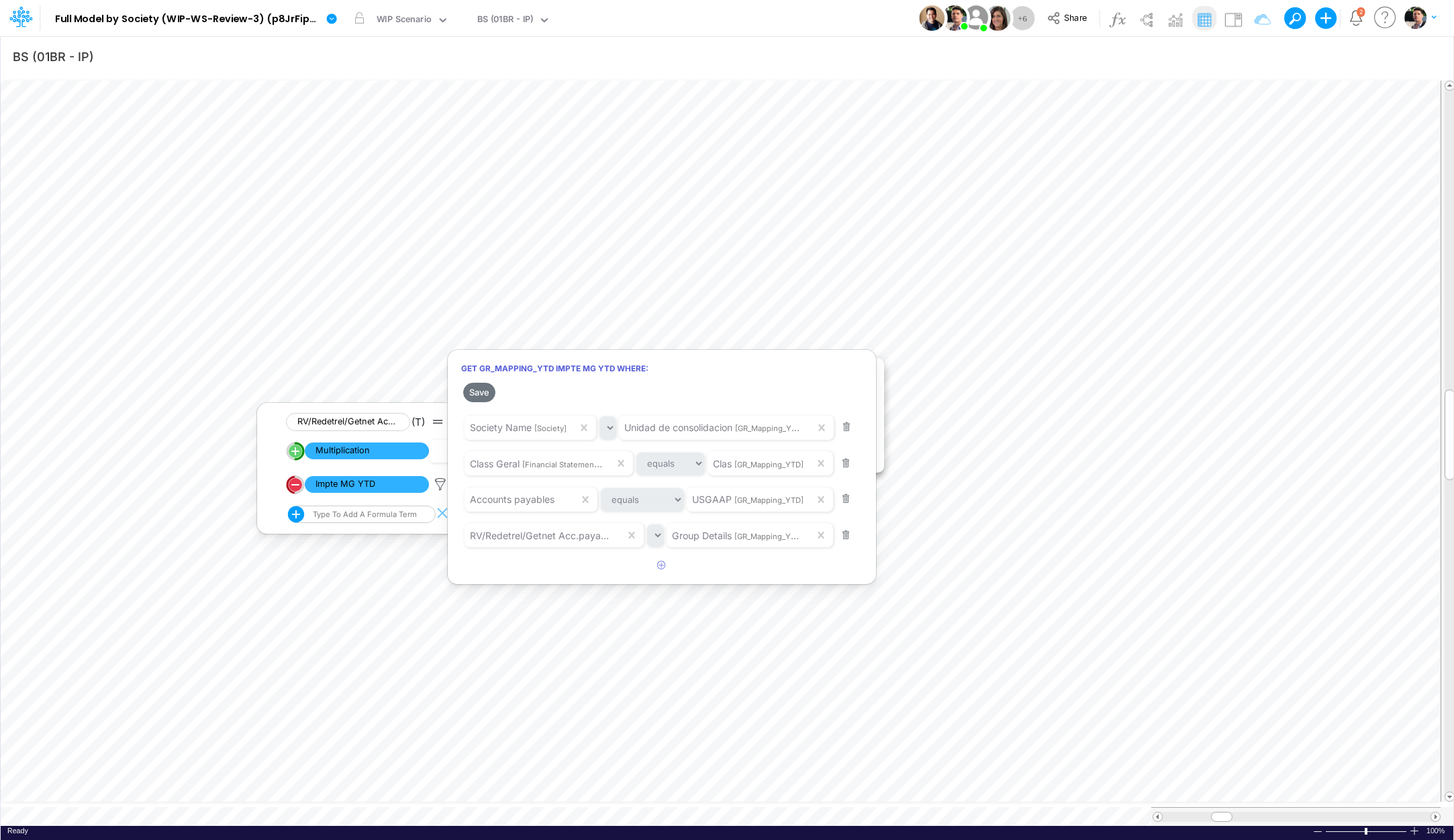
click at [608, 772] on div at bounding box center [727, 423] width 1454 height 833
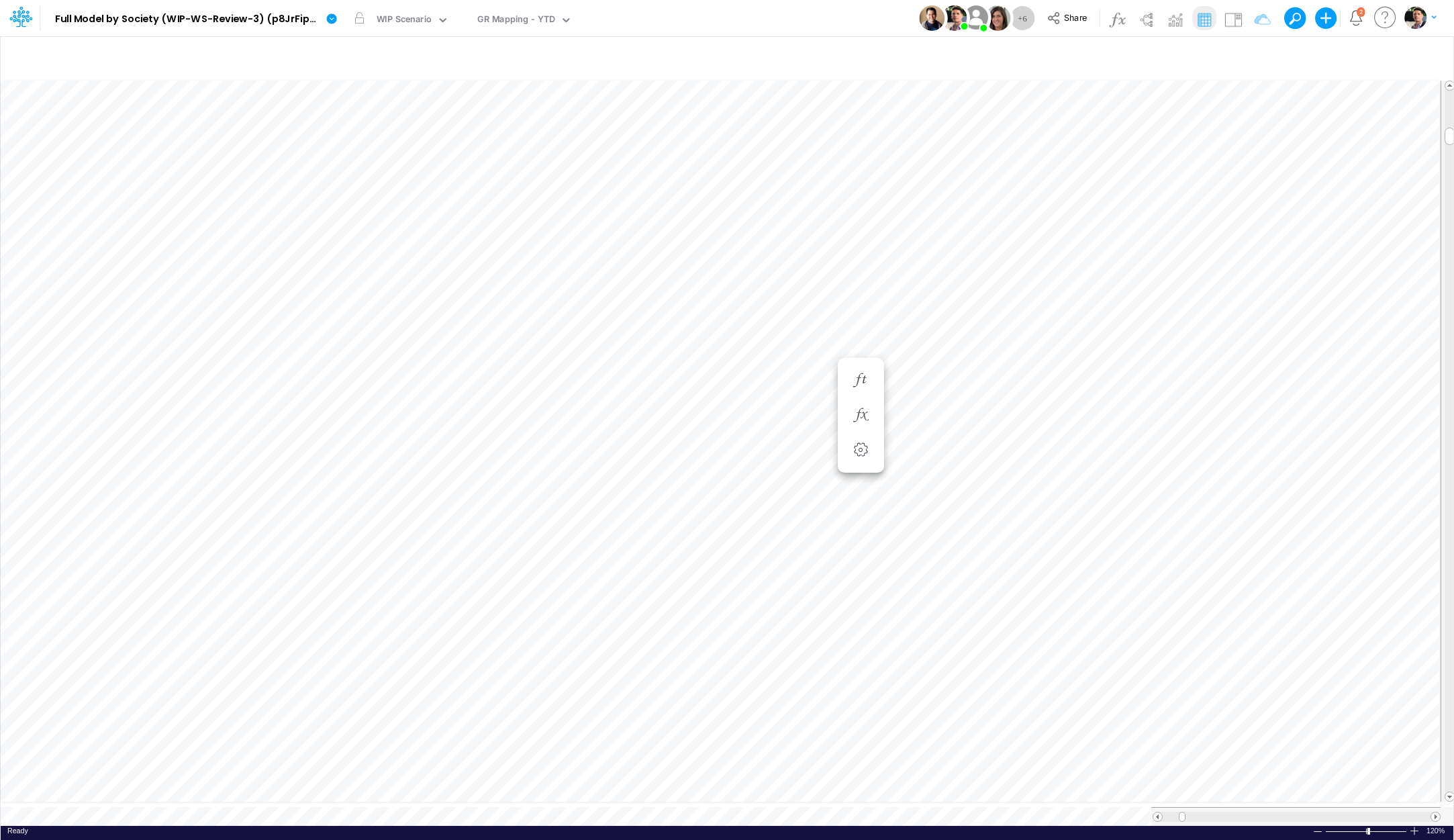
scroll to position [6, 25]
type input "BS (01BR - IP)"
